Goal: Task Accomplishment & Management: Use online tool/utility

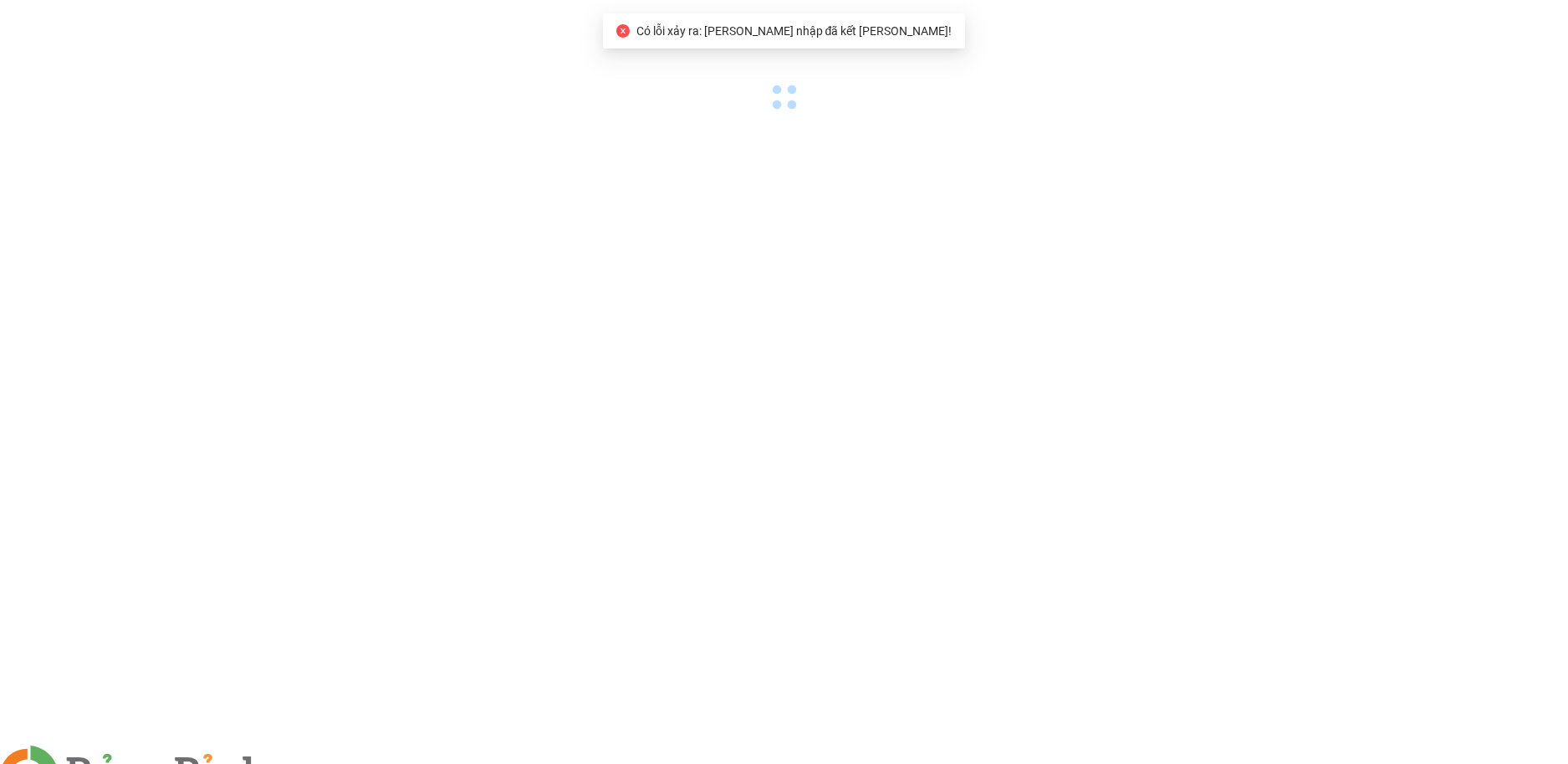
click at [307, 763] on img at bounding box center [302, 774] width 10 height 10
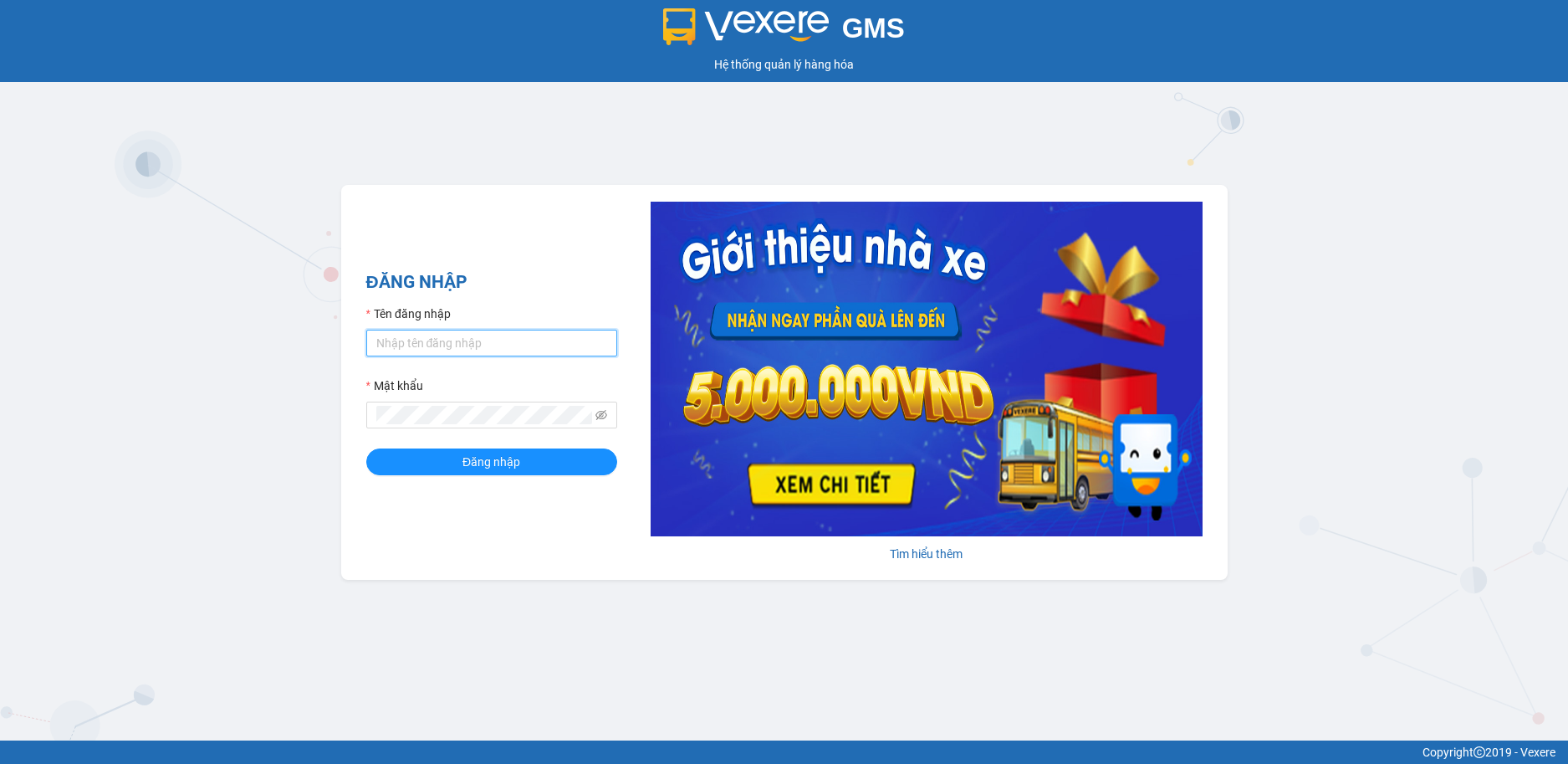
click at [471, 341] on input "Tên đăng nhập" at bounding box center [492, 343] width 251 height 27
type input "nguyen1.beha"
click at [446, 405] on span at bounding box center [492, 414] width 251 height 27
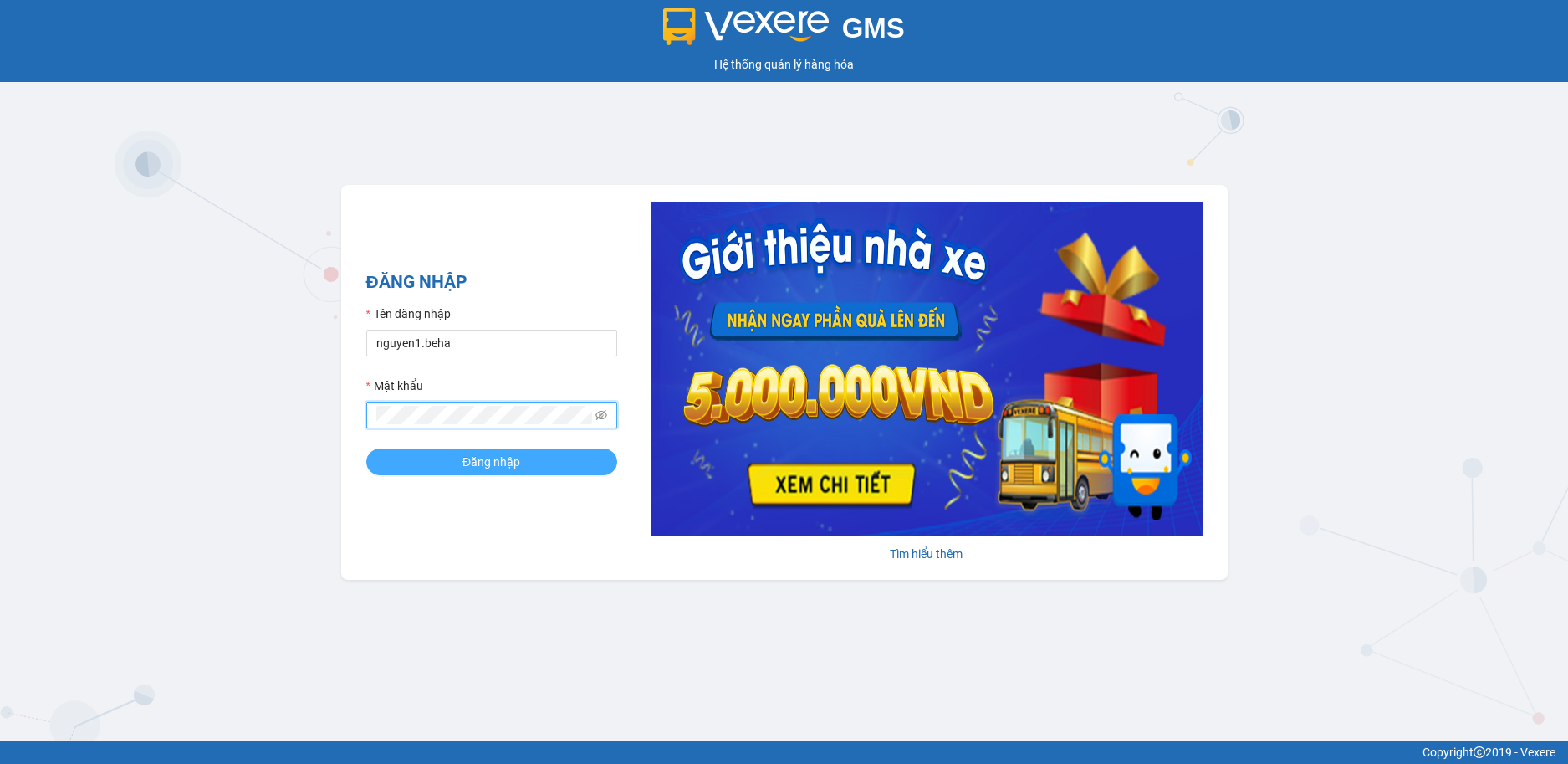
click at [496, 454] on span "Đăng nhập" at bounding box center [491, 462] width 58 height 19
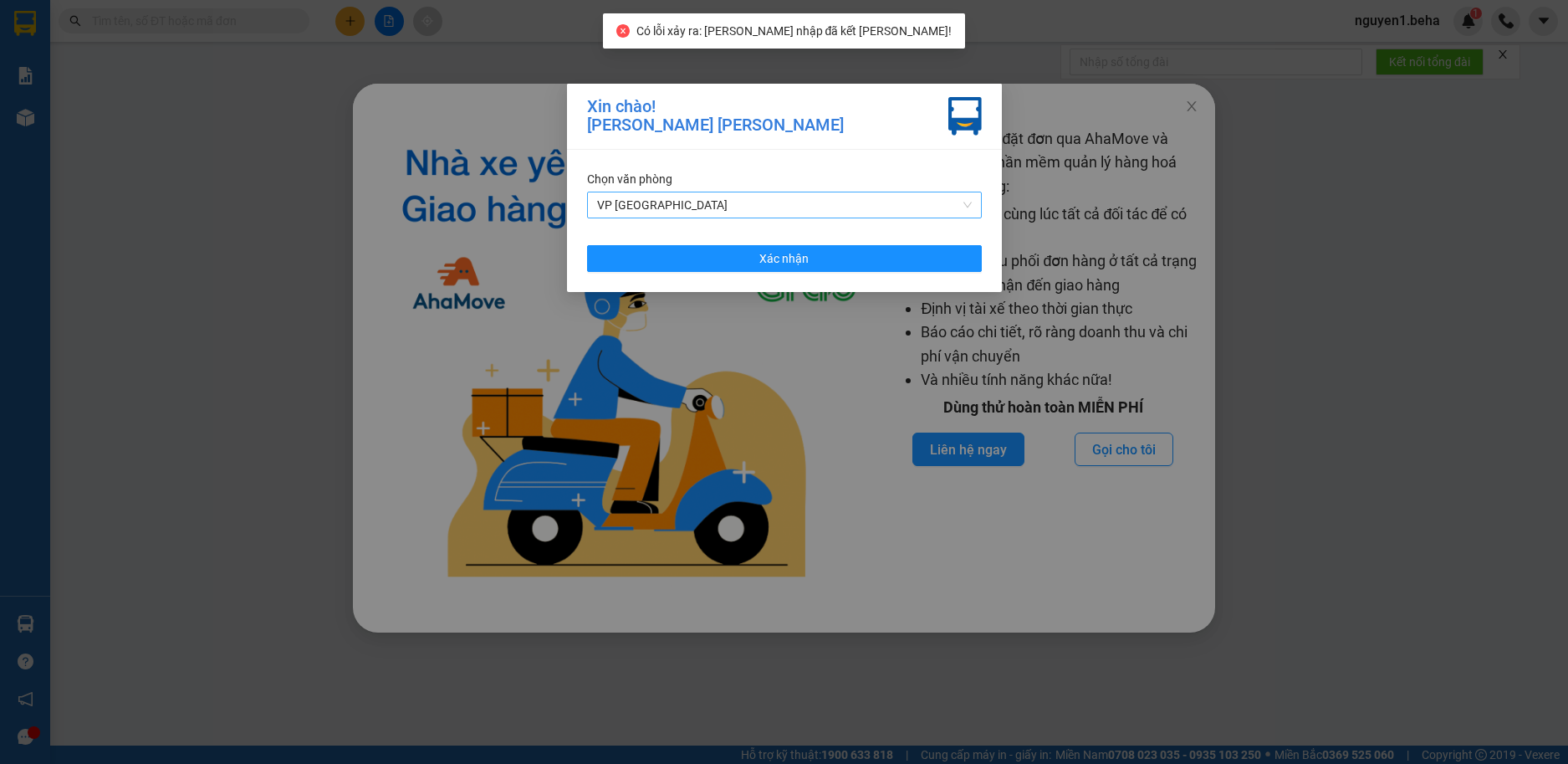
click at [803, 210] on span "VP ĐẮK LẮK" at bounding box center [784, 205] width 375 height 26
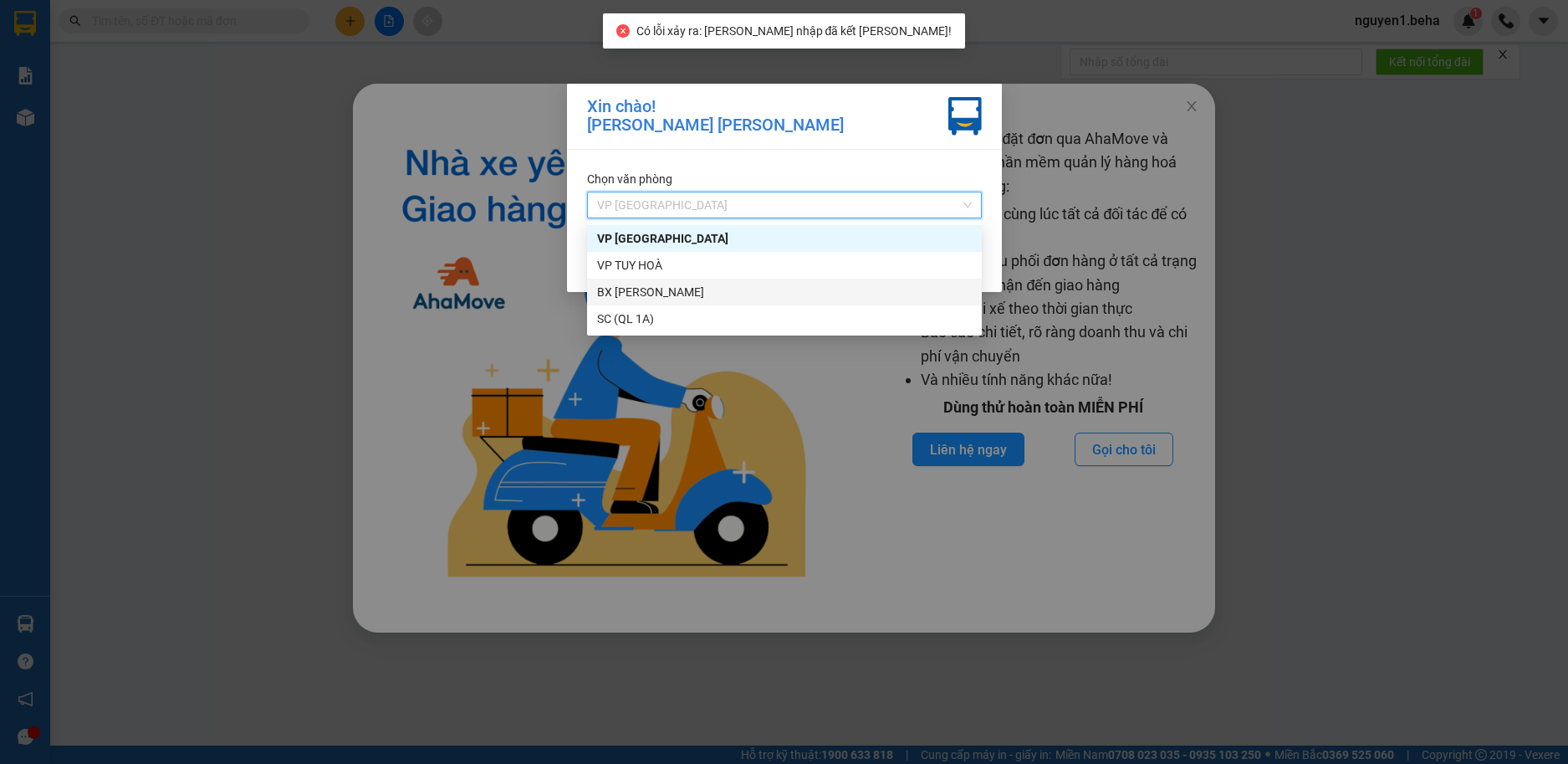
click at [637, 287] on div "BX PHÚ YÊN" at bounding box center [784, 292] width 375 height 19
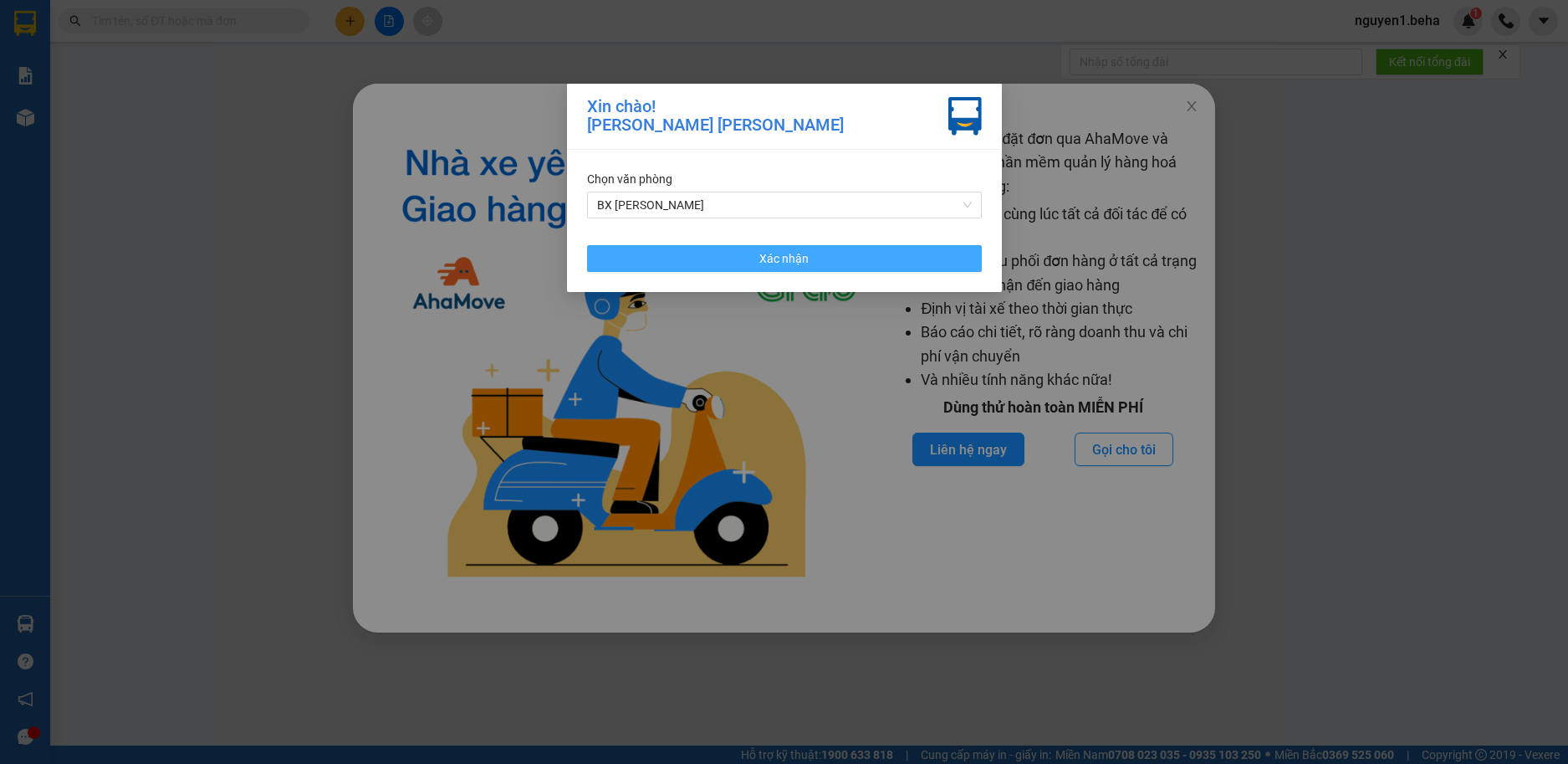
click at [838, 256] on button "Xác nhận" at bounding box center [784, 258] width 395 height 27
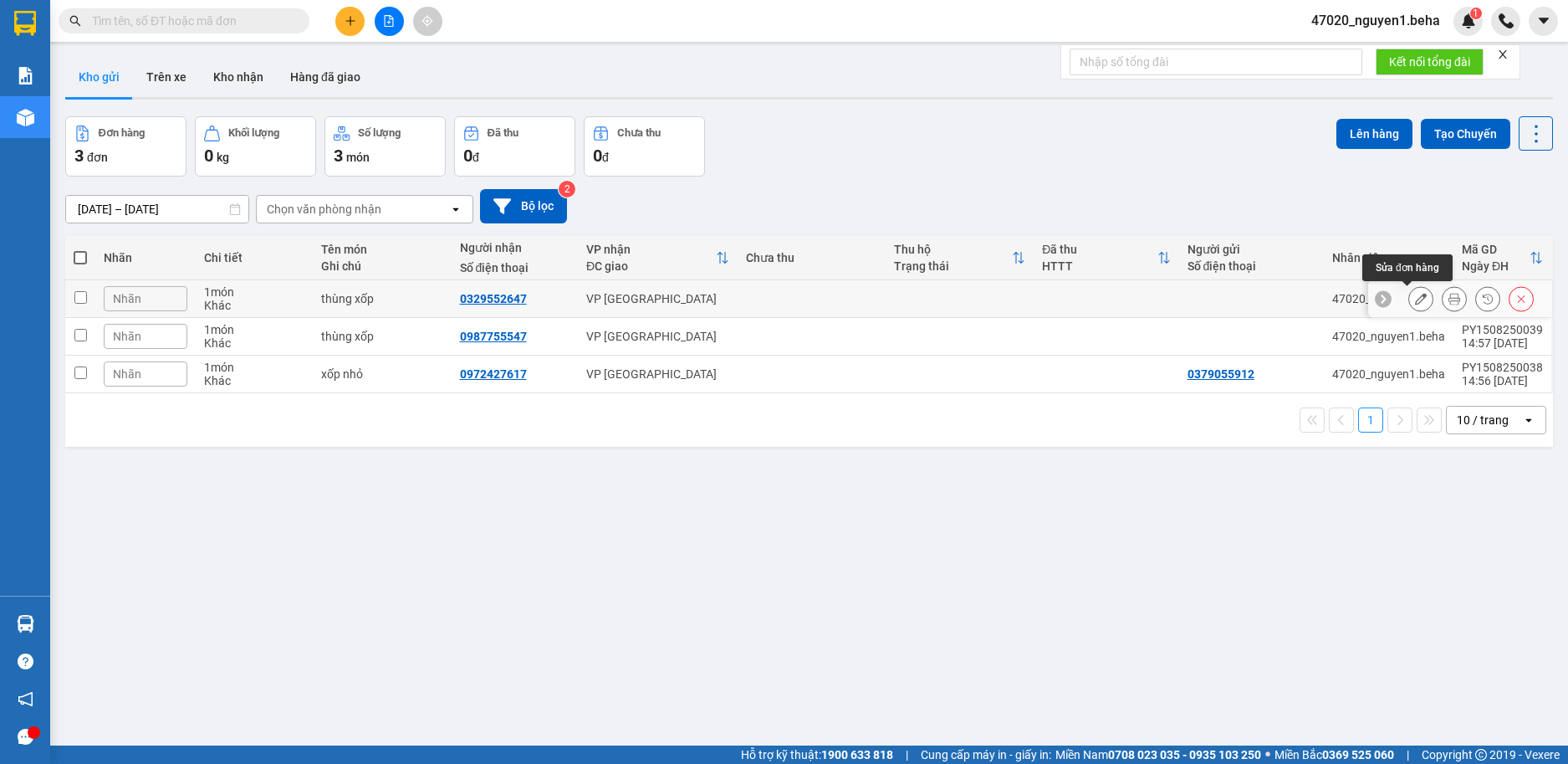
click at [1415, 297] on icon at bounding box center [1421, 299] width 12 height 12
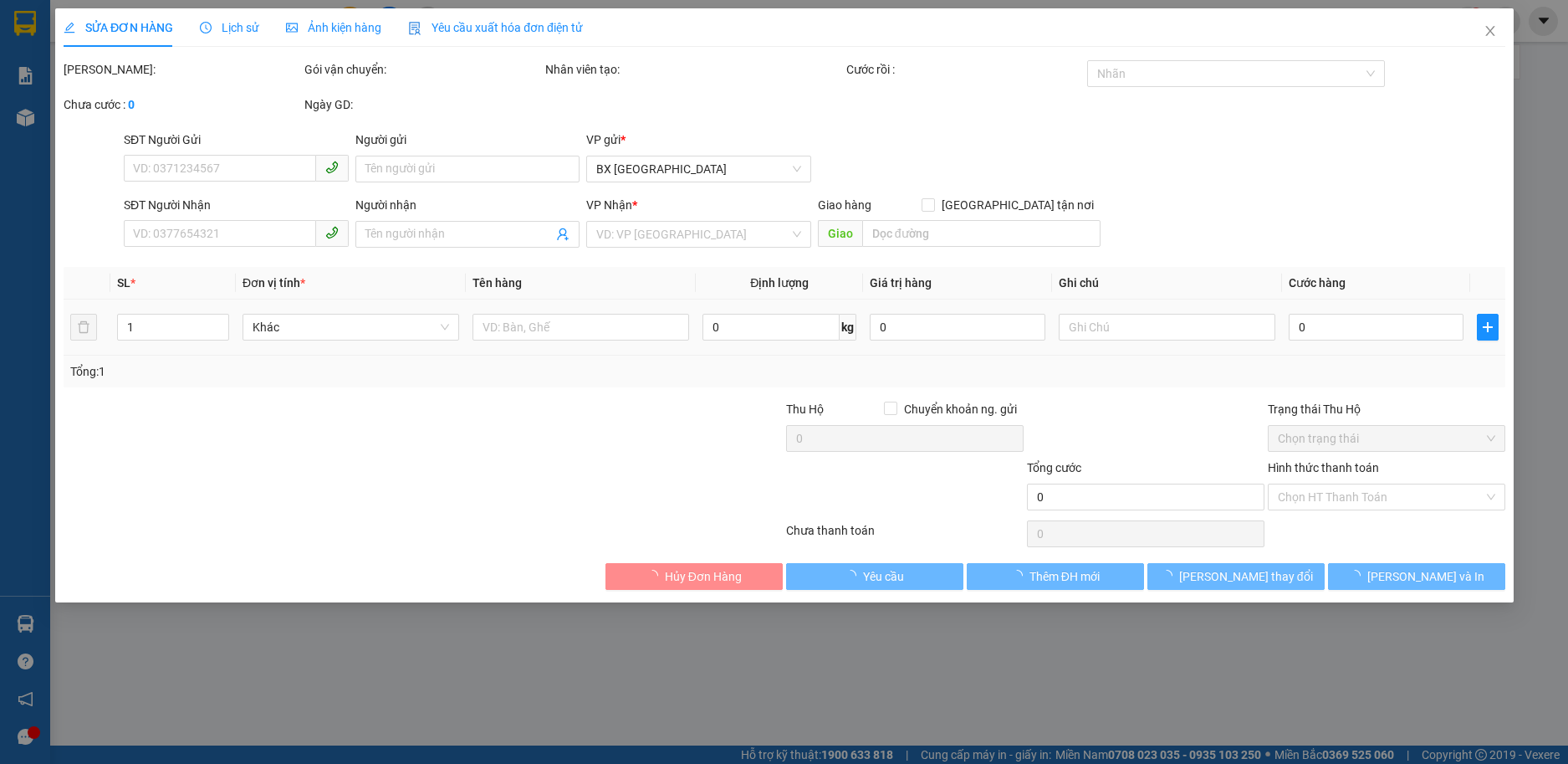
type input "0329552647"
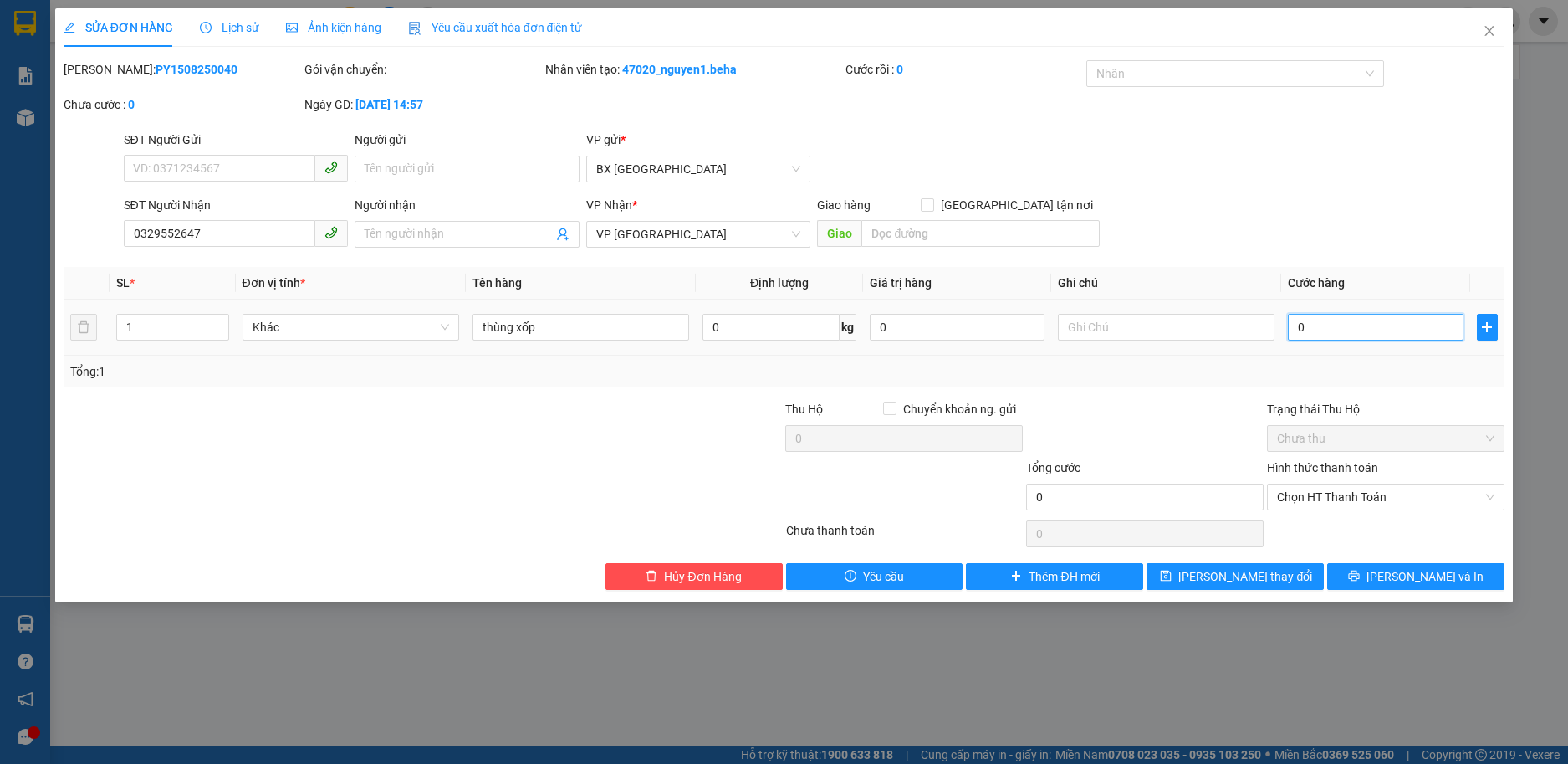
click at [1345, 322] on input "0" at bounding box center [1376, 326] width 175 height 27
type input "5"
type input "50"
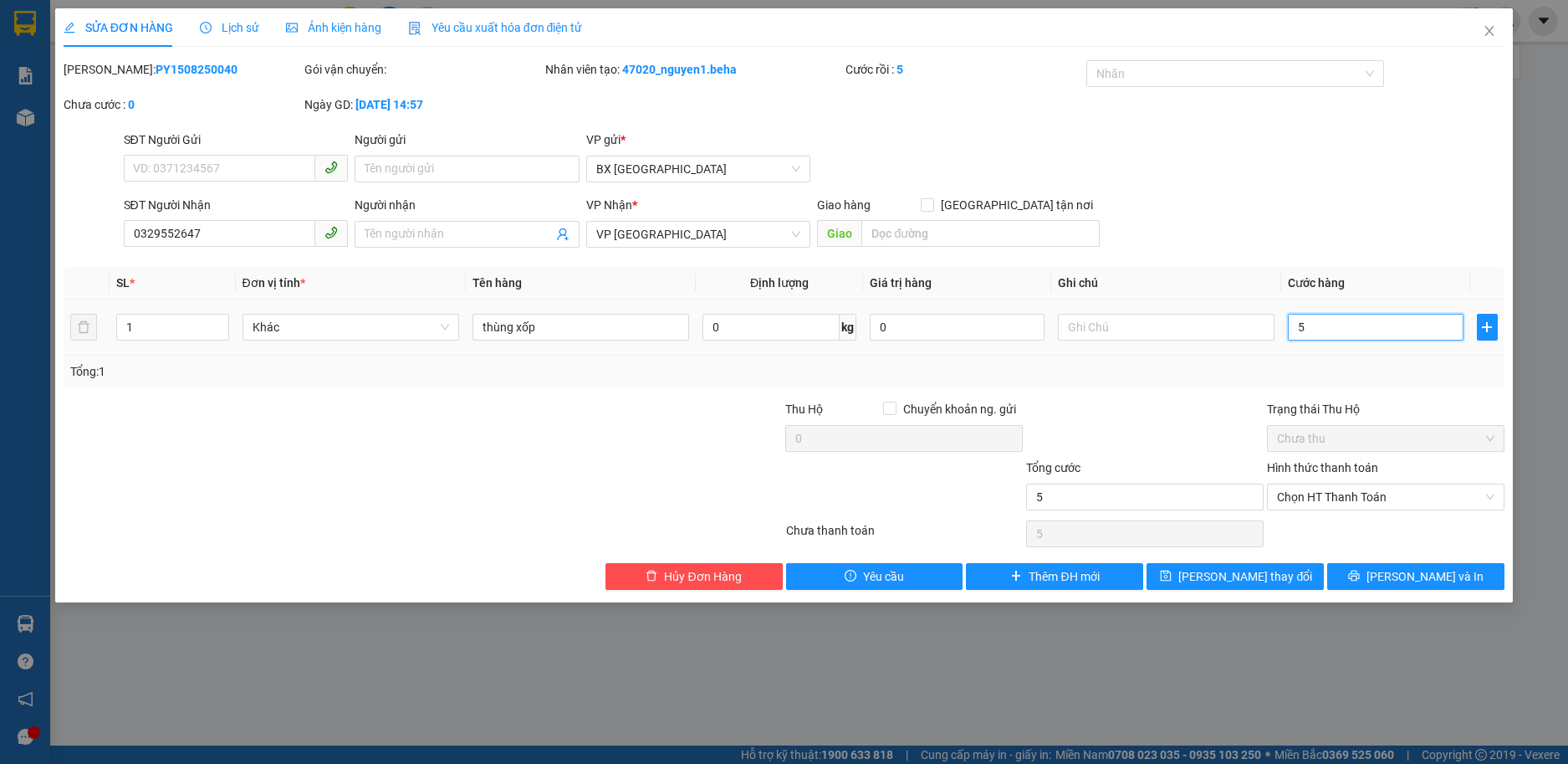
type input "50"
type input "50.000"
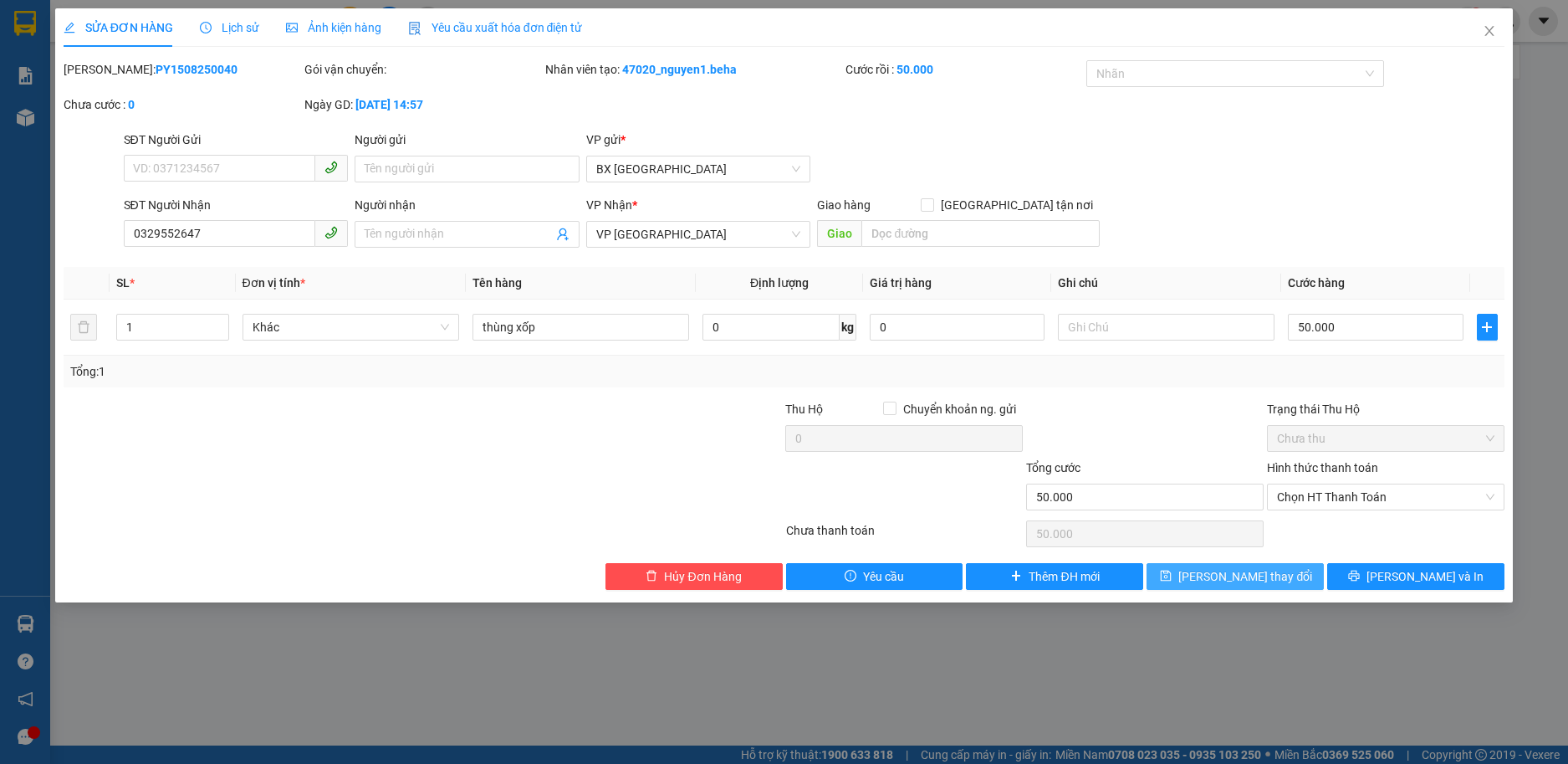
click at [1223, 569] on span "[PERSON_NAME] thay đổi" at bounding box center [1245, 575] width 134 height 19
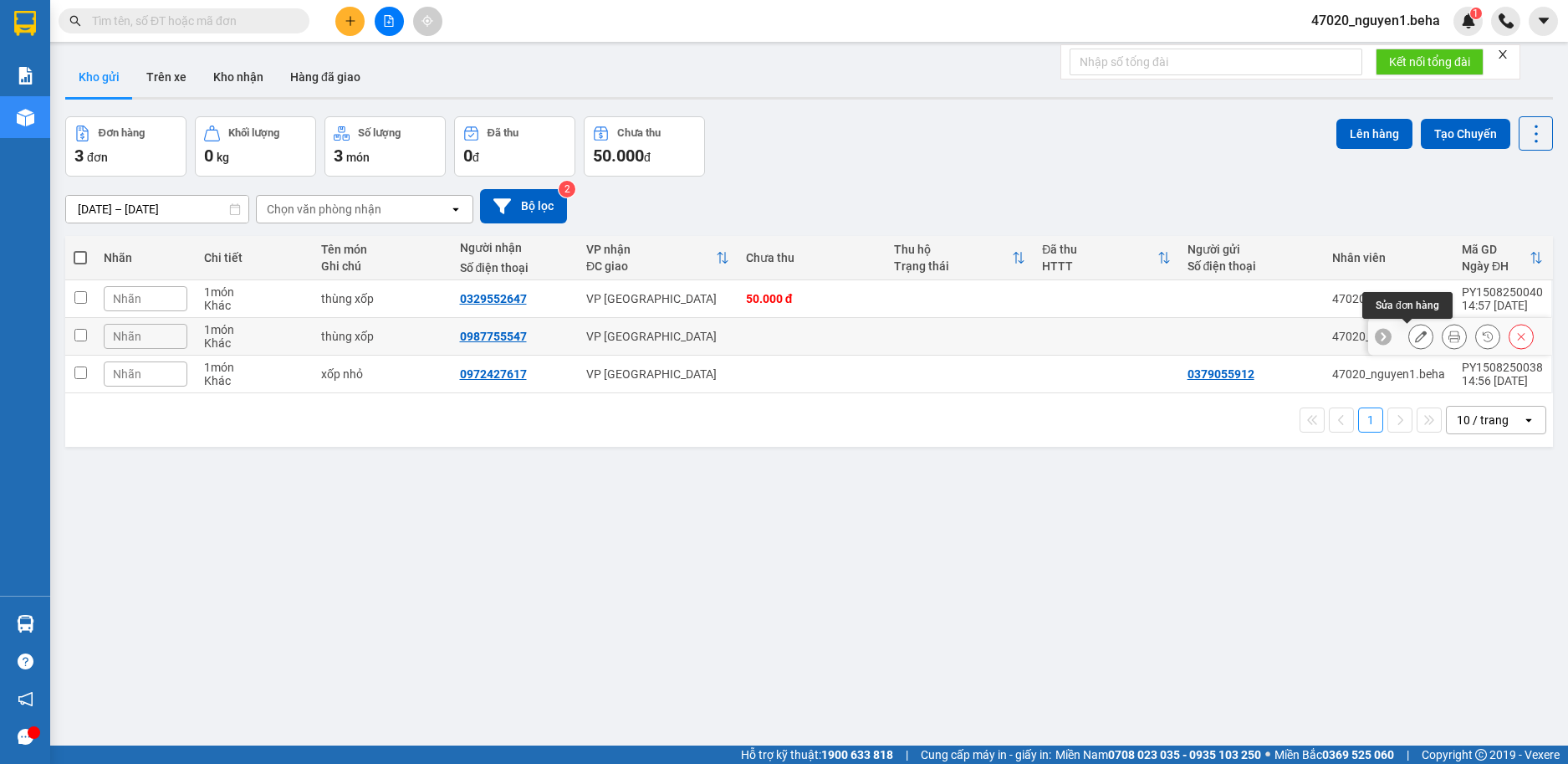
click at [1415, 338] on icon at bounding box center [1421, 336] width 12 height 12
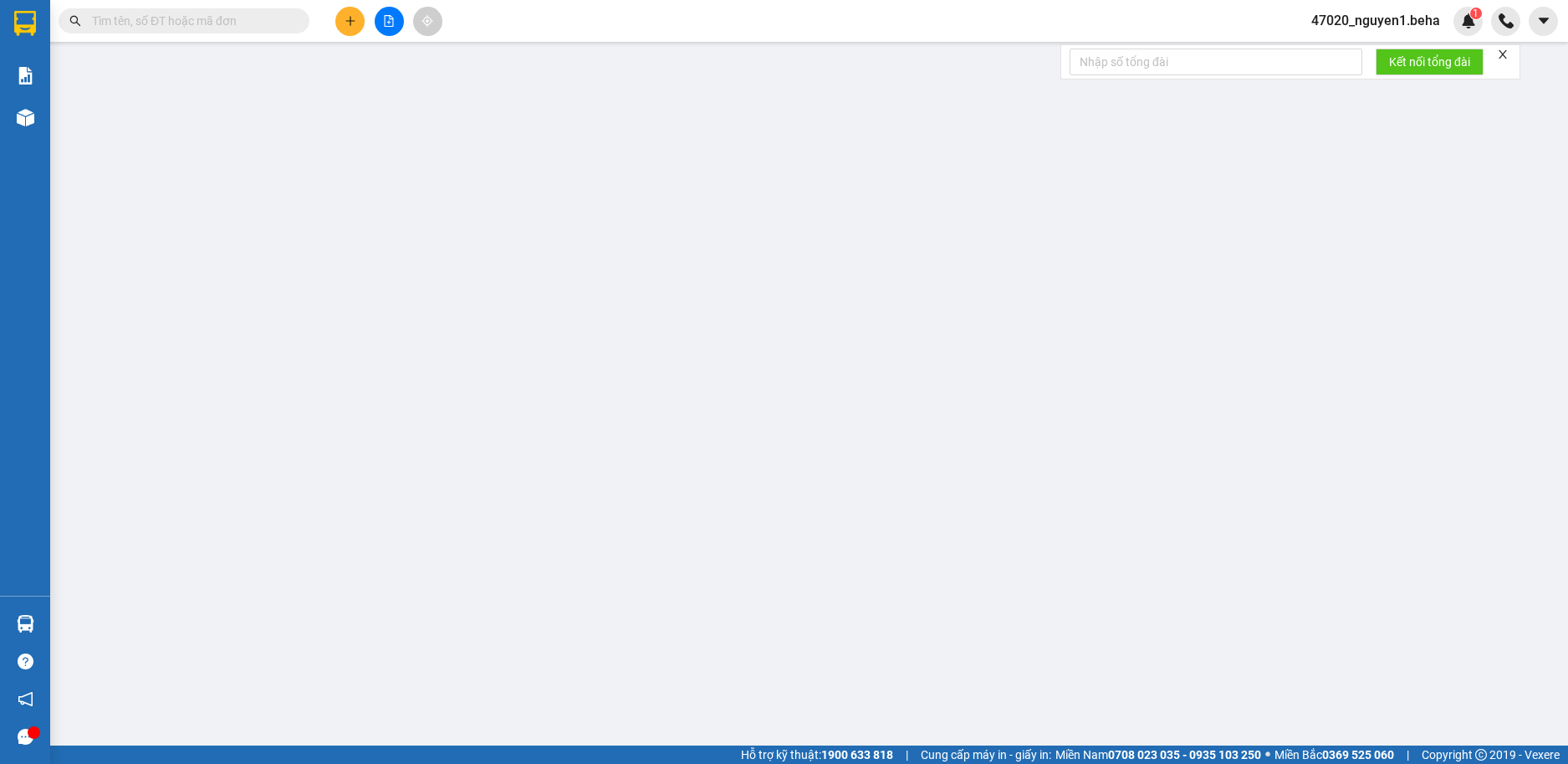
type input "0987755547"
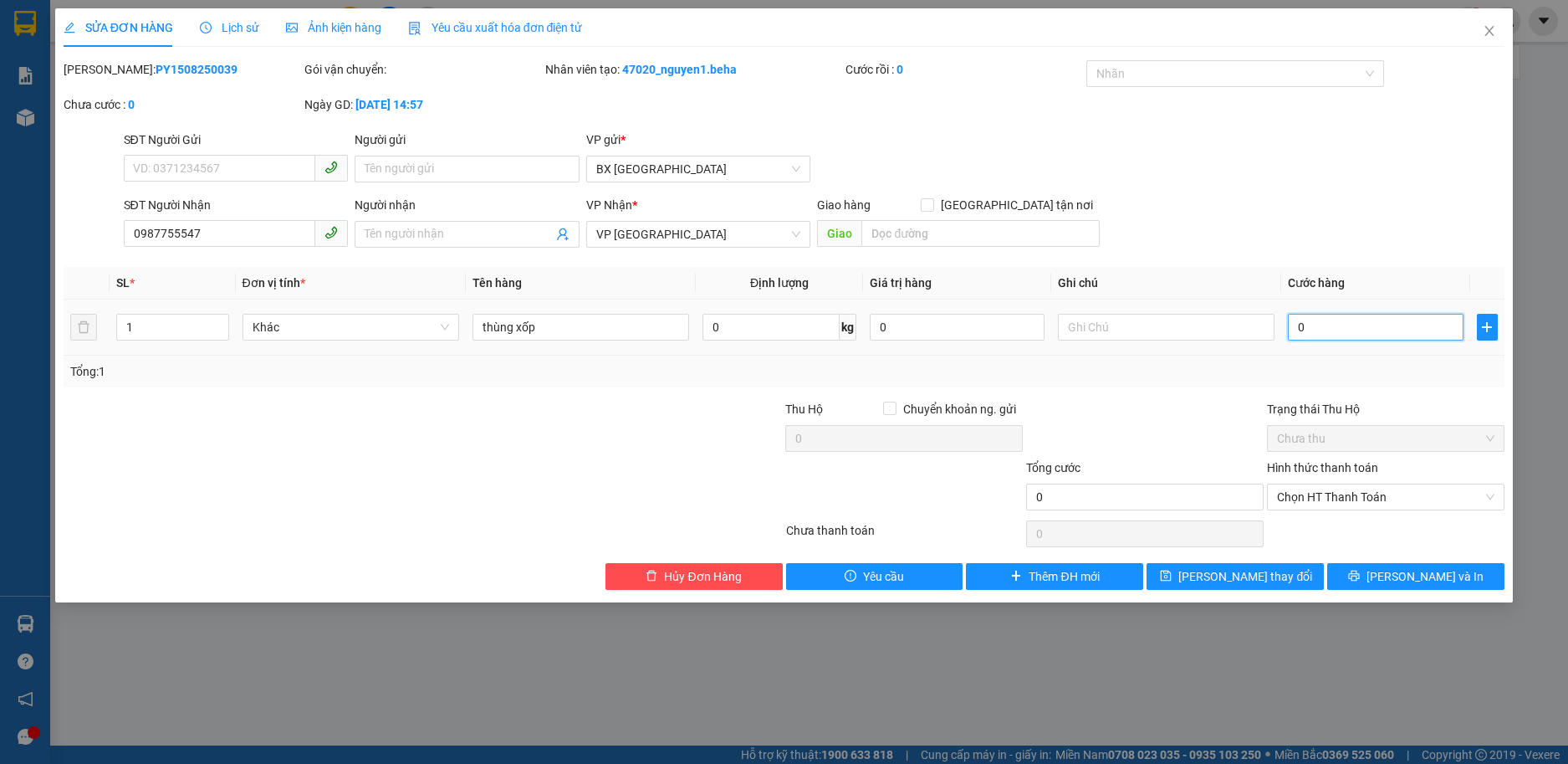
click at [1341, 330] on input "0" at bounding box center [1376, 326] width 175 height 27
type input "5"
type input "50"
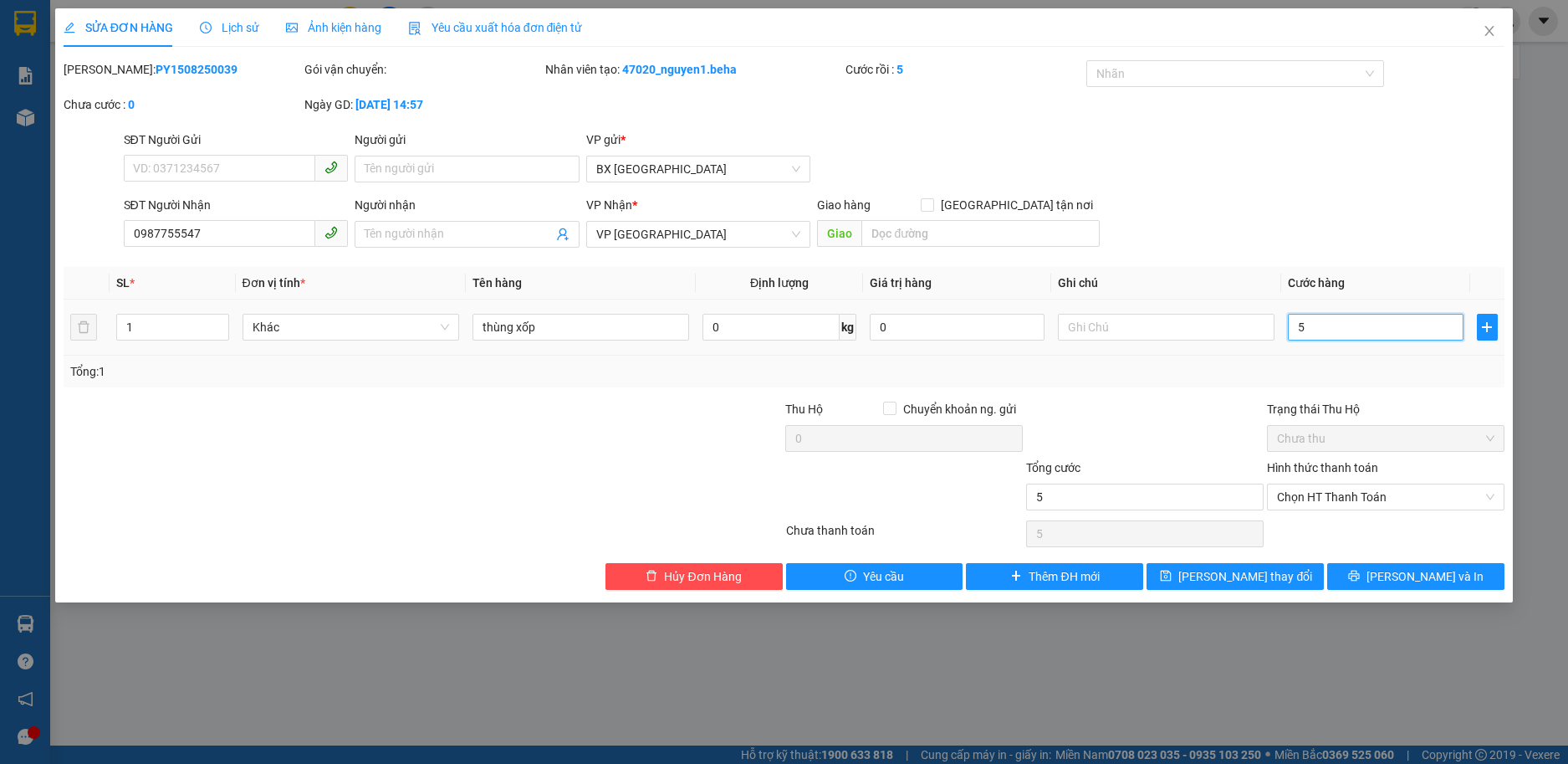
type input "50"
type input "50.000"
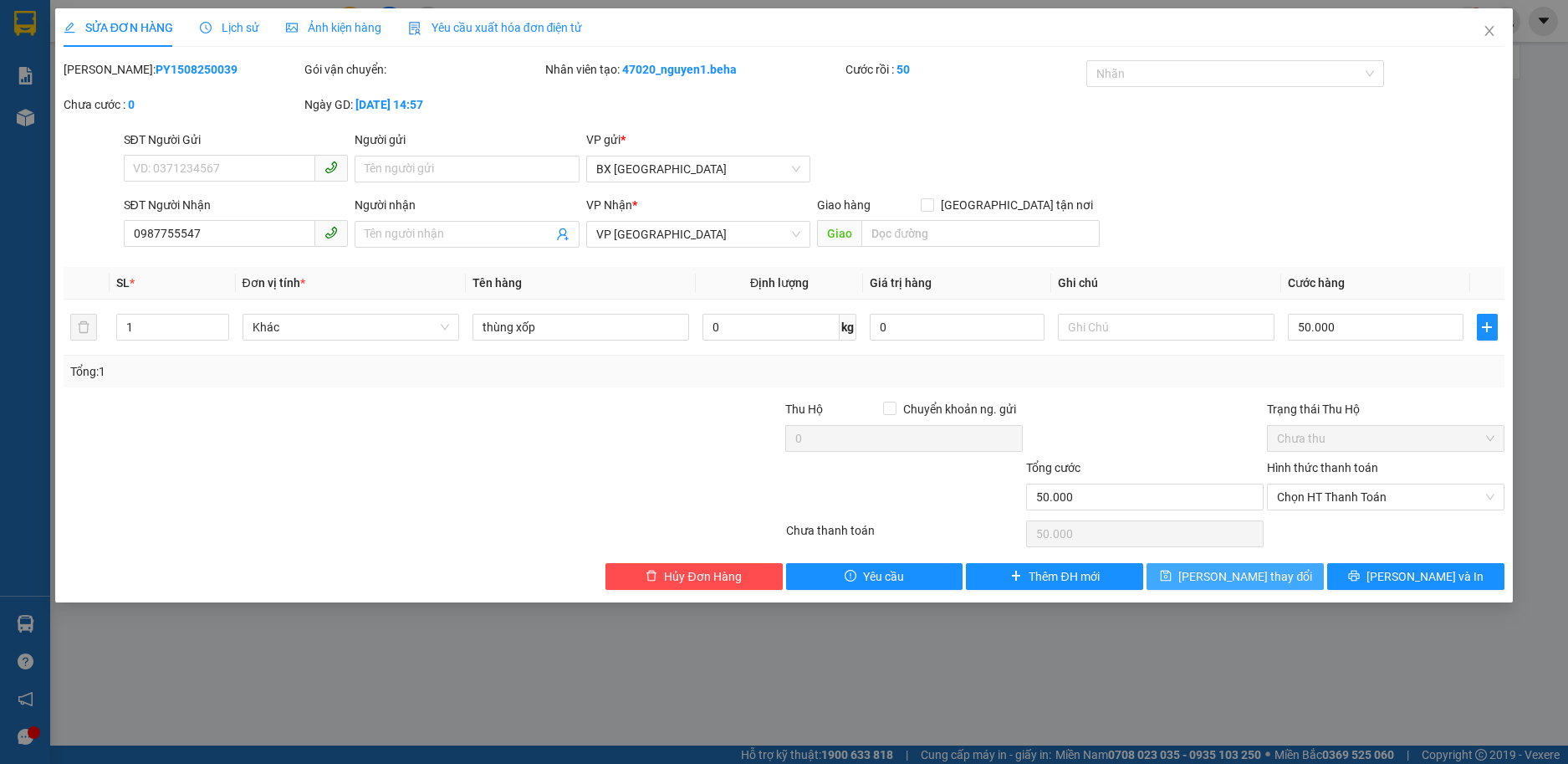
click at [1274, 572] on span "[PERSON_NAME] thay đổi" at bounding box center [1245, 575] width 134 height 19
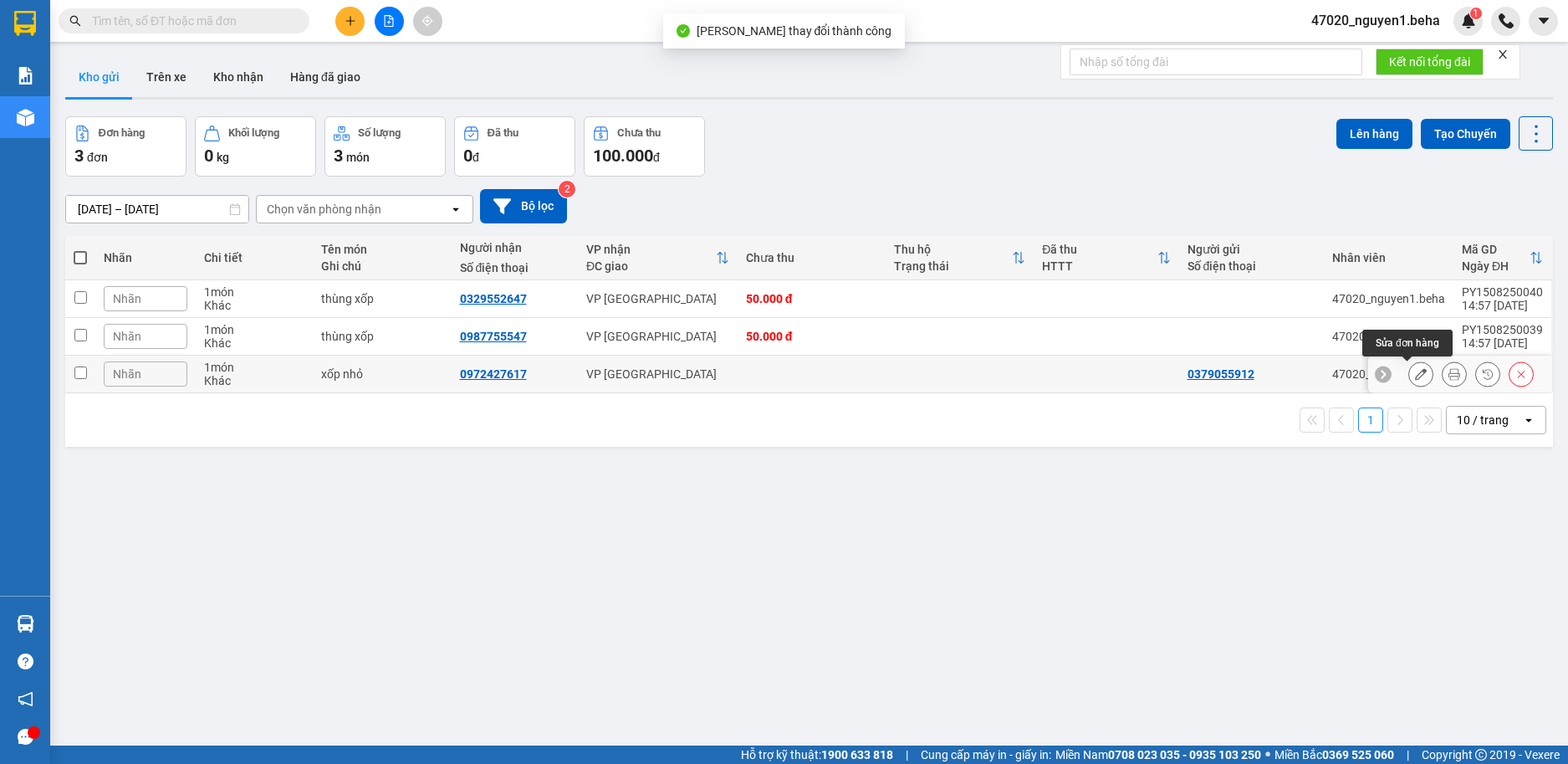
click at [1415, 372] on icon at bounding box center [1421, 374] width 12 height 12
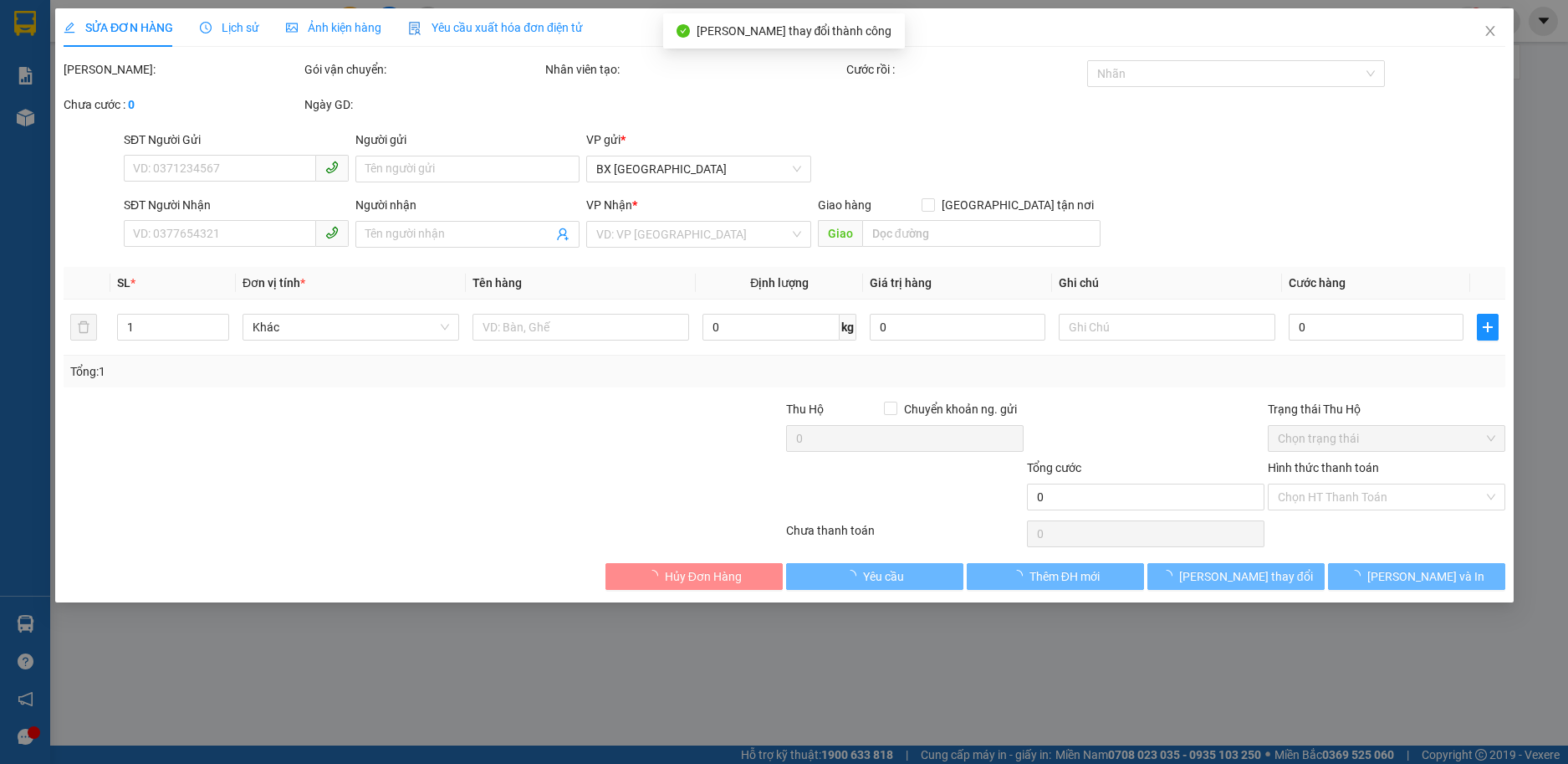
type input "0379055912"
type input "0972427617"
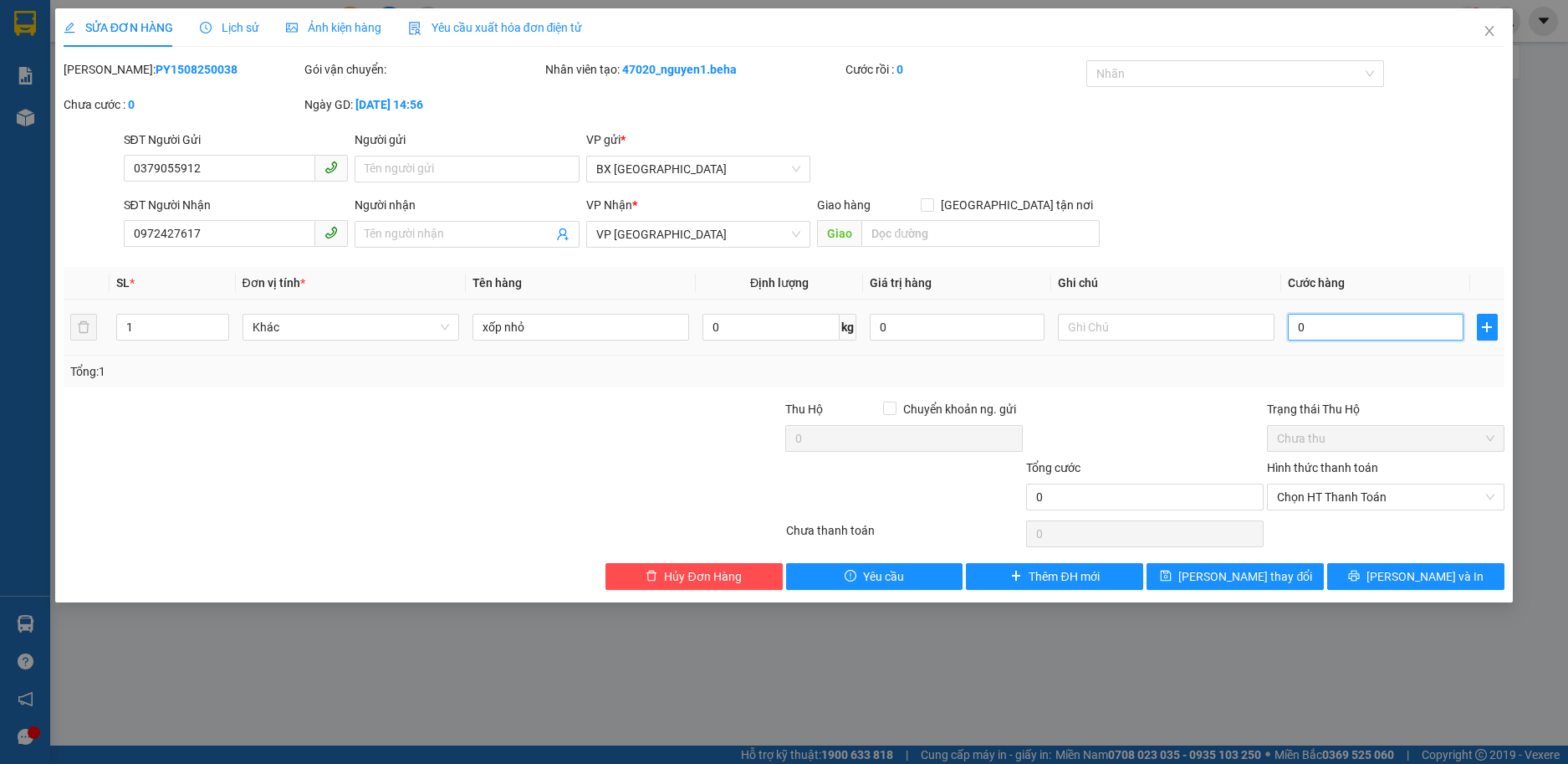
click at [1334, 324] on input "0" at bounding box center [1376, 326] width 175 height 27
type input "4"
type input "40"
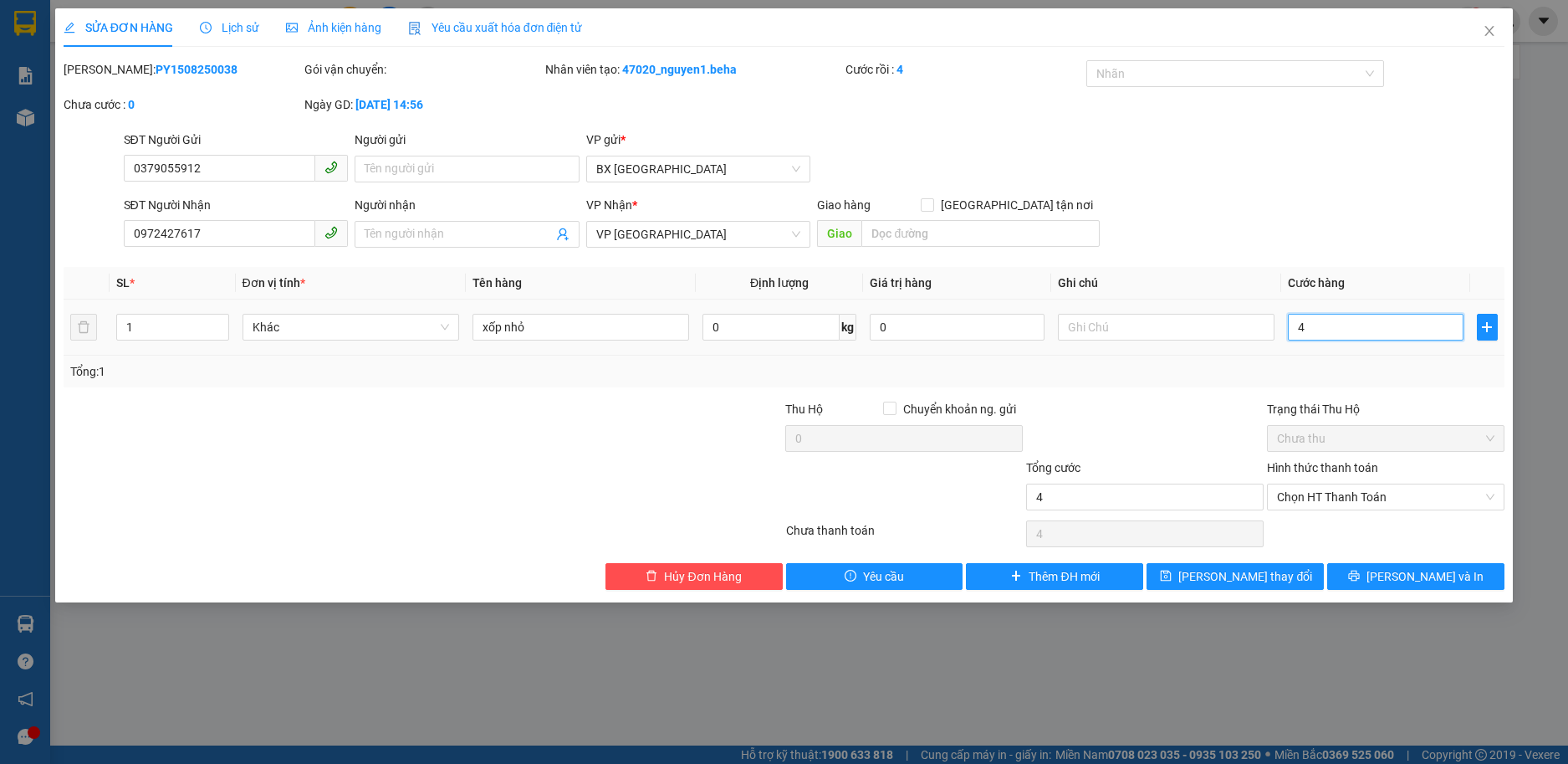
type input "40"
click at [1328, 498] on span "Chọn HT Thanh Toán" at bounding box center [1385, 497] width 217 height 26
type input "40"
type input "40.000"
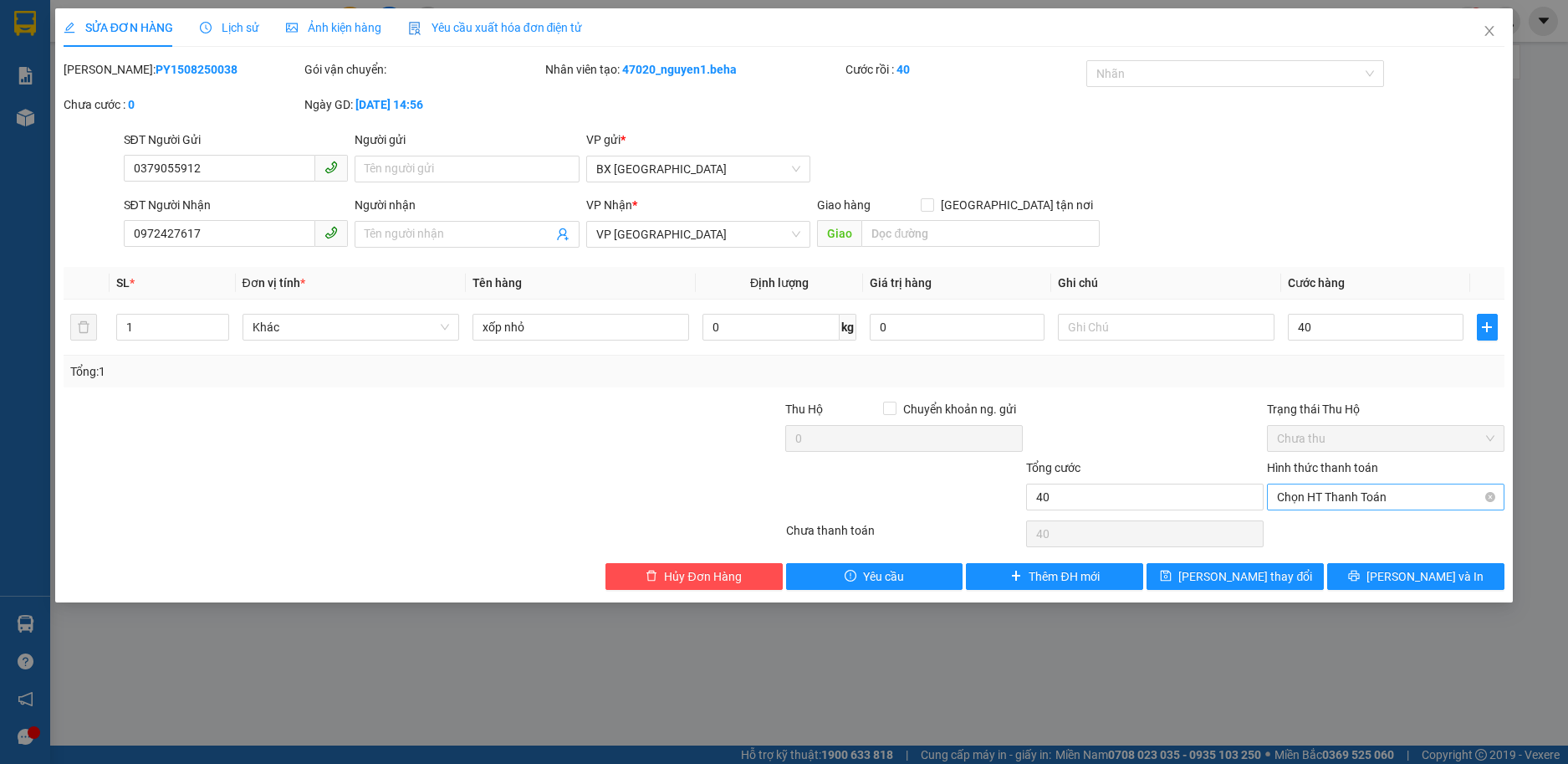
type input "40.000"
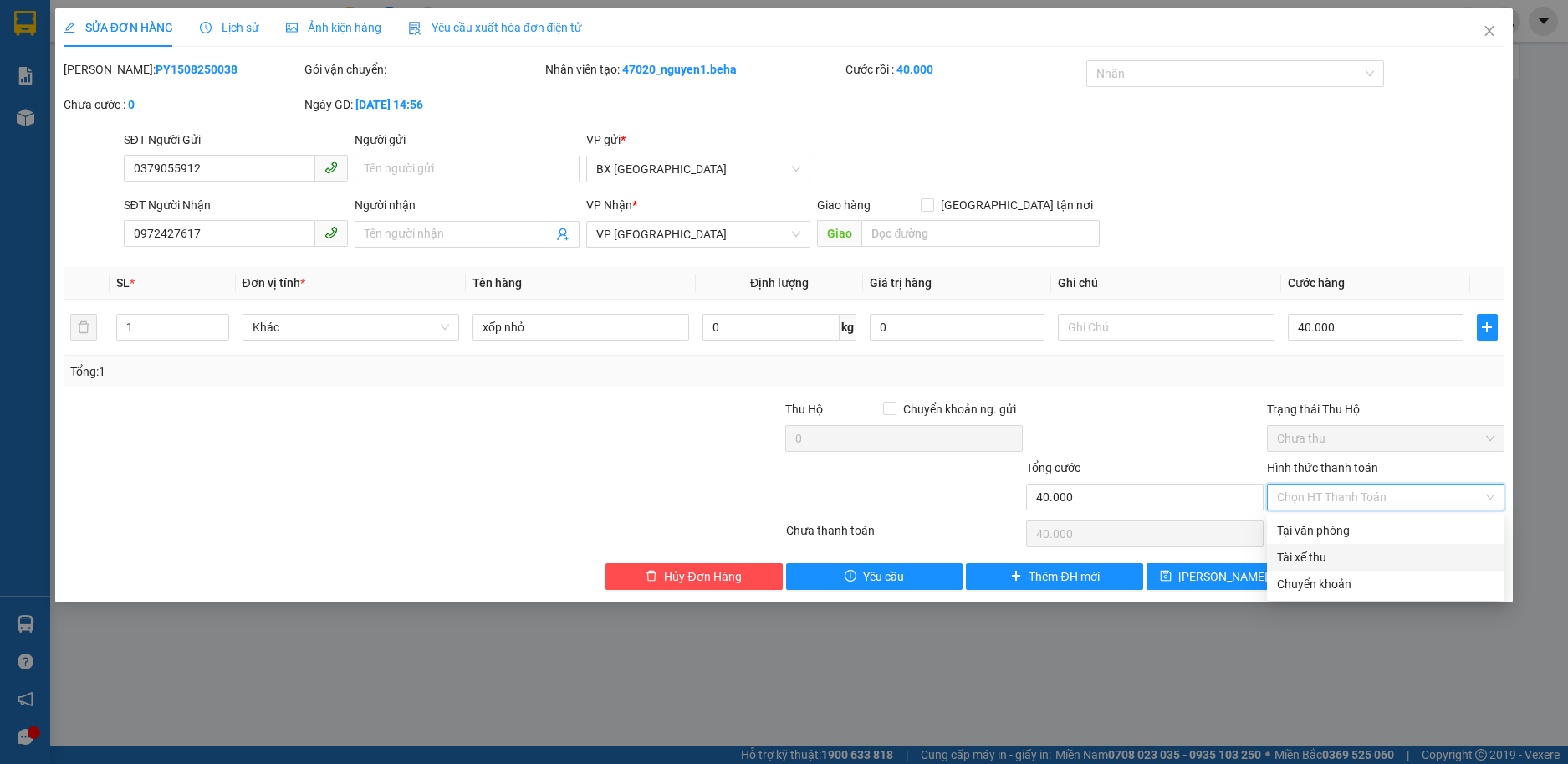
click at [1290, 550] on div "Tài xế thu" at bounding box center [1385, 557] width 217 height 19
type input "0"
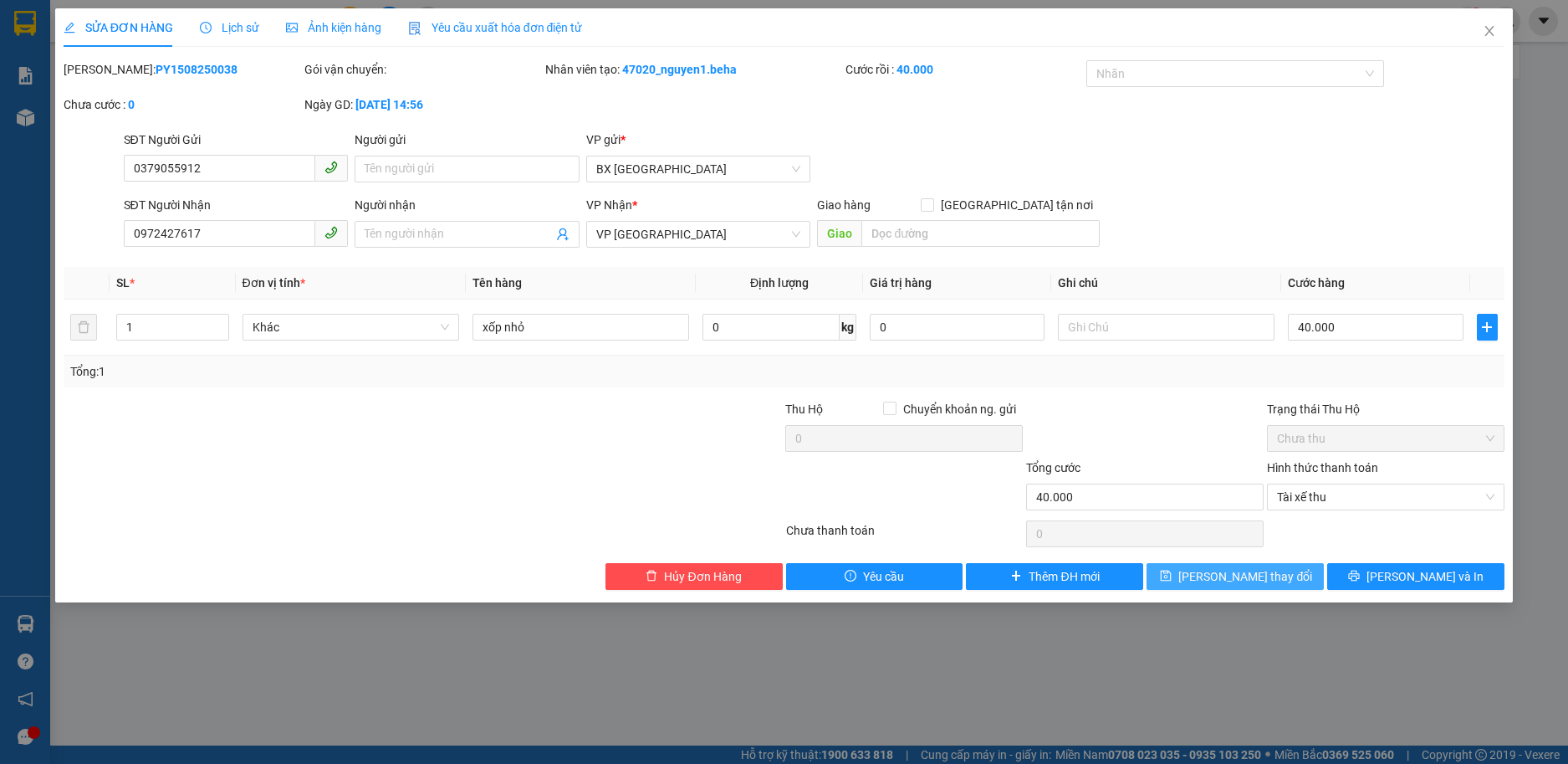
click at [1225, 586] on button "[PERSON_NAME] thay đổi" at bounding box center [1235, 575] width 178 height 27
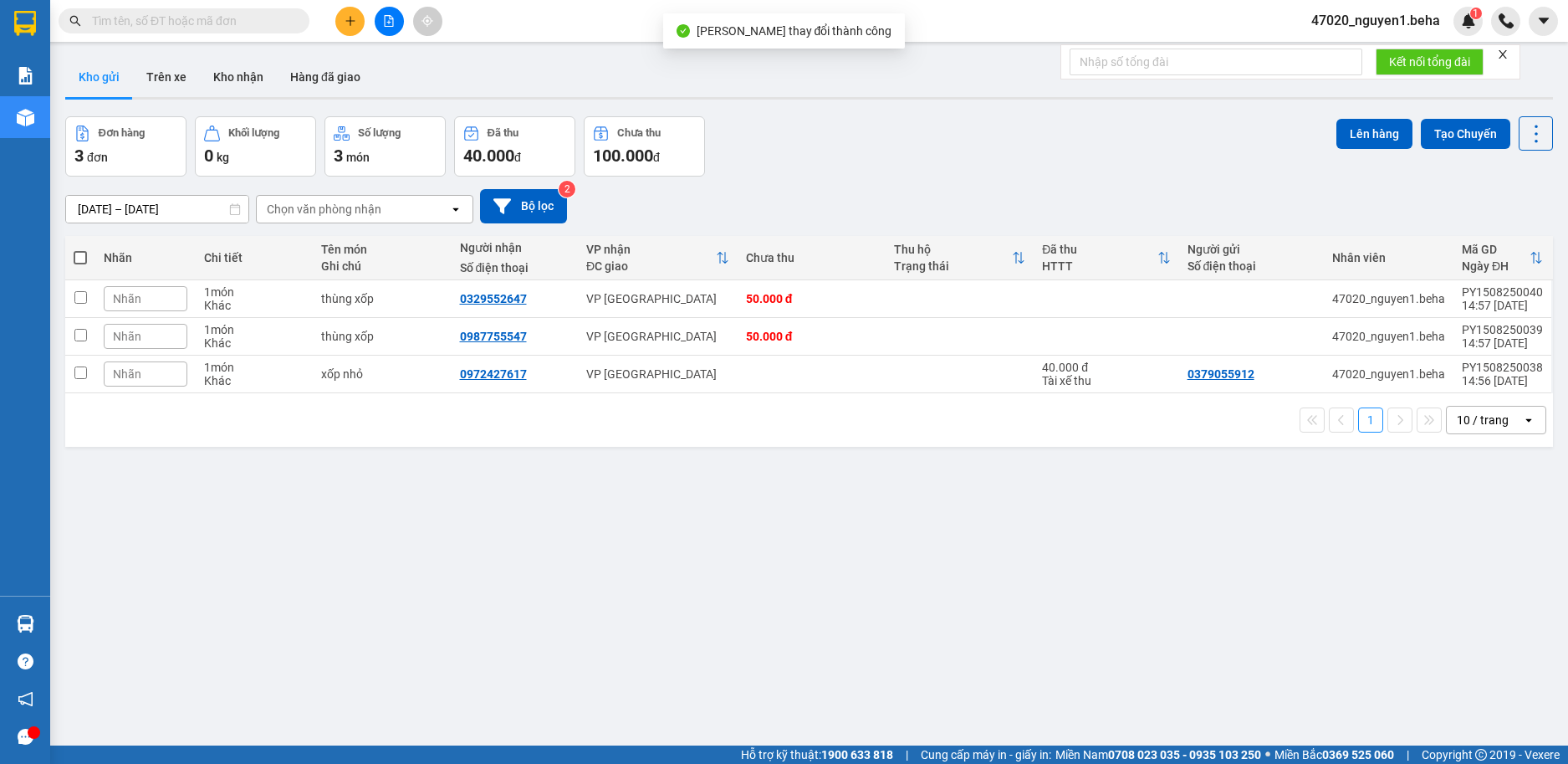
click at [81, 256] on span at bounding box center [81, 258] width 14 height 14
click at [81, 249] on input "checkbox" at bounding box center [81, 249] width 0 height 0
checkbox input "true"
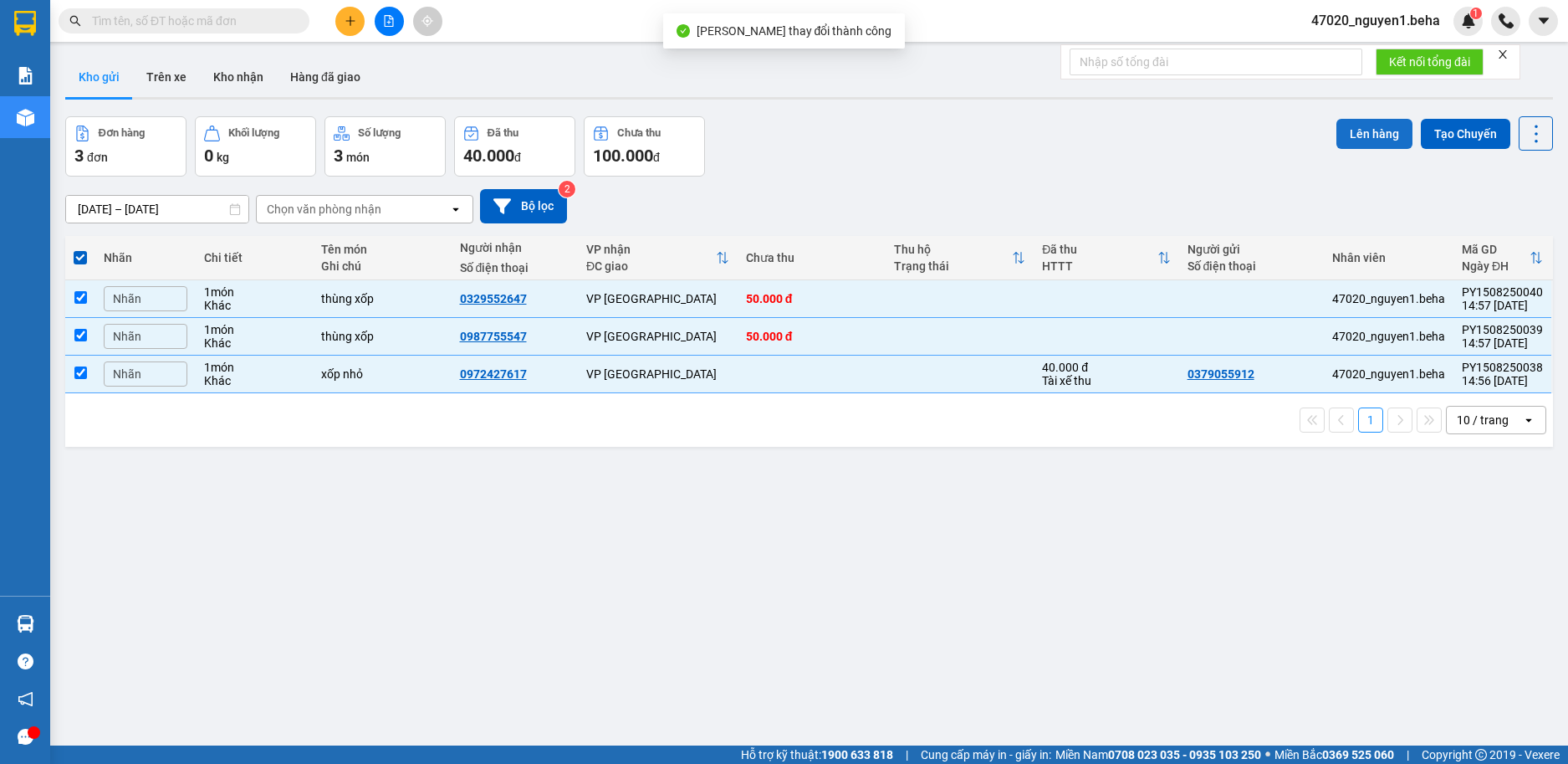
click at [1351, 129] on button "Lên hàng" at bounding box center [1375, 134] width 77 height 30
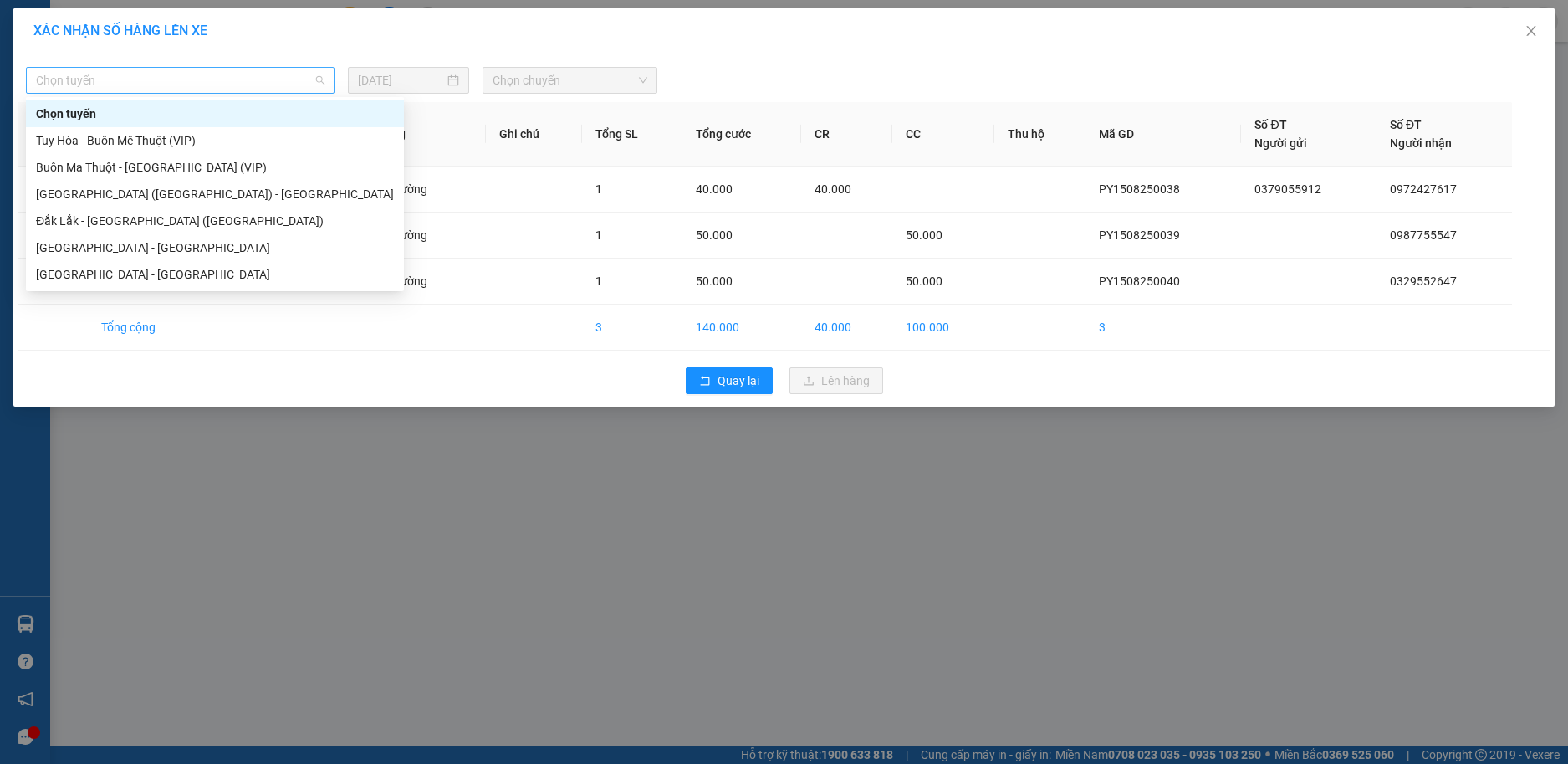
click at [246, 83] on span "Chọn tuyến" at bounding box center [181, 81] width 289 height 26
click at [112, 194] on div "[GEOGRAPHIC_DATA] ([GEOGRAPHIC_DATA]) - [GEOGRAPHIC_DATA]" at bounding box center [215, 193] width 358 height 19
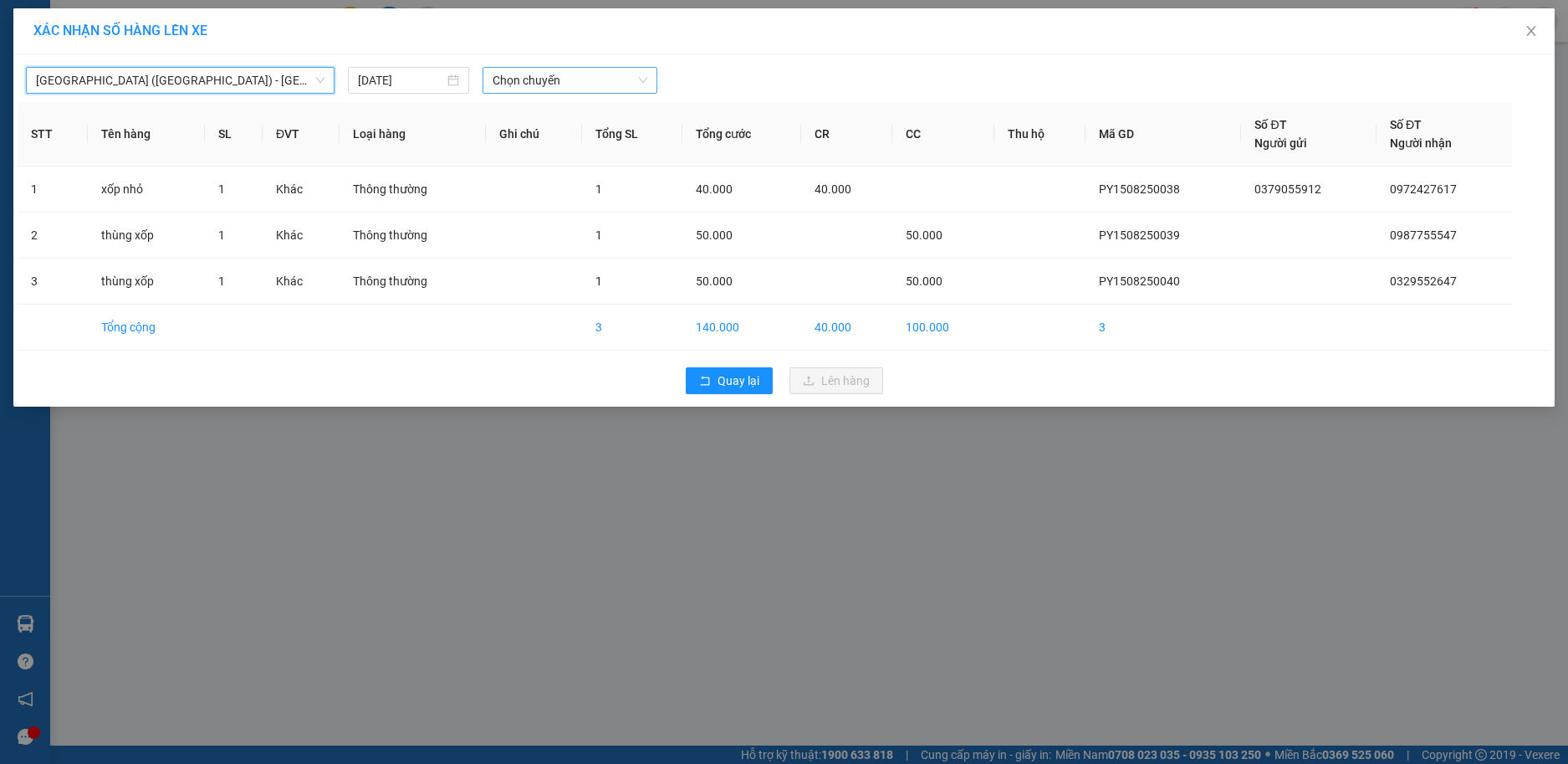
click at [514, 82] on span "Chọn chuyến" at bounding box center [570, 81] width 155 height 26
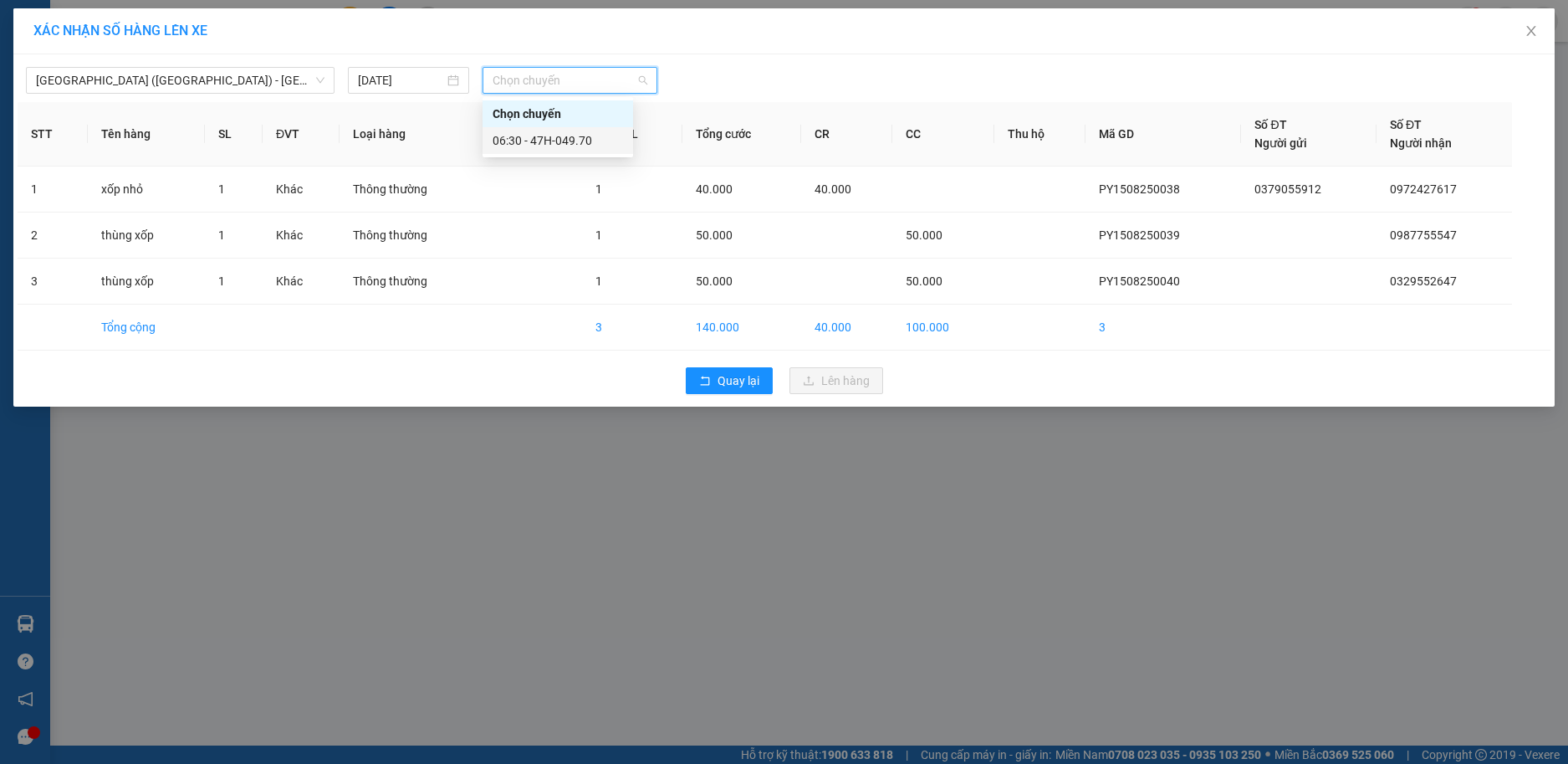
click at [551, 141] on div "06:30 - 47H-049.70" at bounding box center [558, 140] width 131 height 19
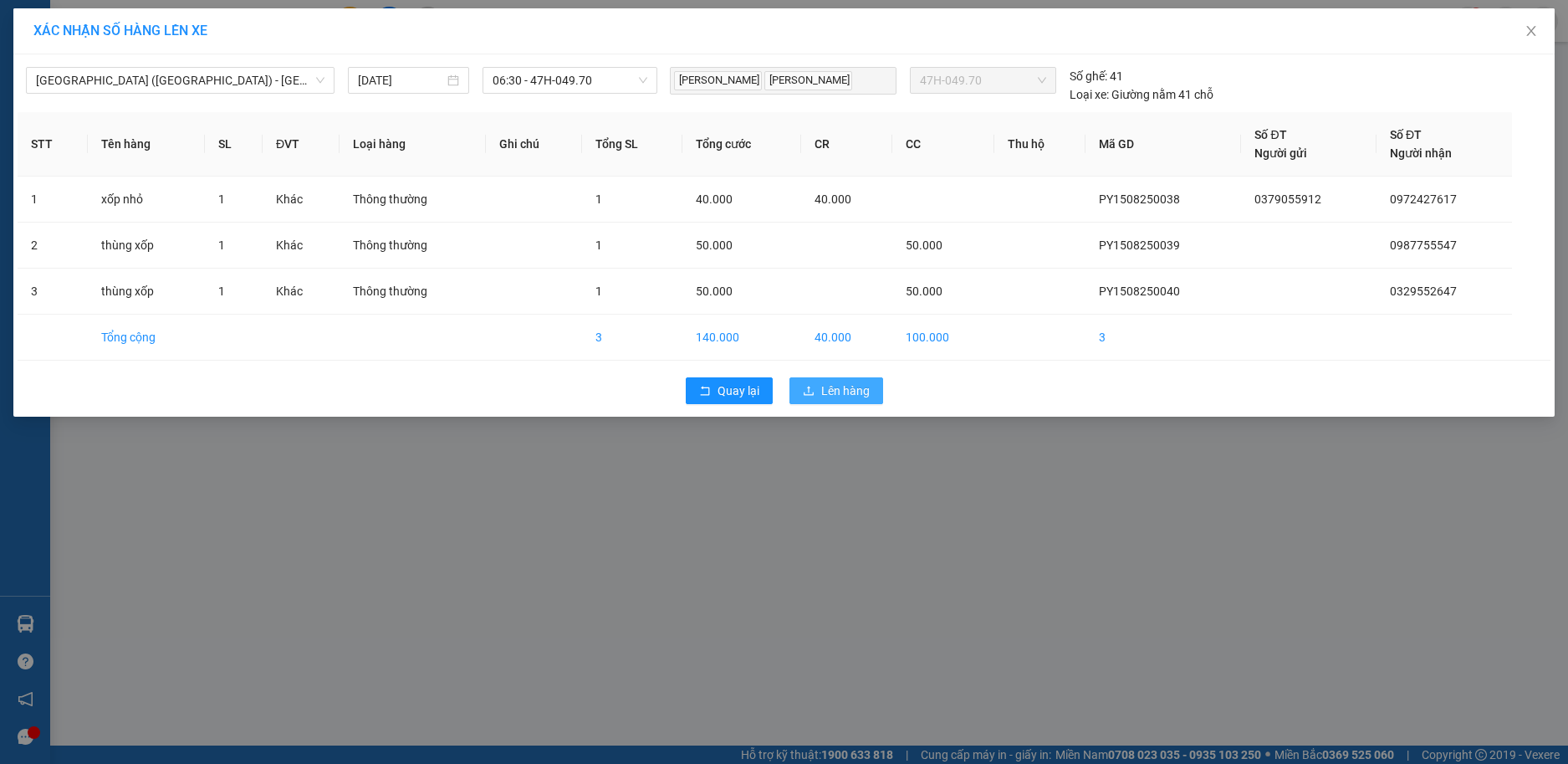
click at [838, 390] on span "Lên hàng" at bounding box center [844, 390] width 48 height 19
